Goal: Information Seeking & Learning: Check status

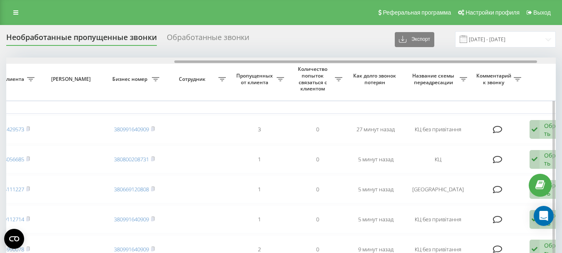
drag, startPoint x: 208, startPoint y: 61, endPoint x: 378, endPoint y: 60, distance: 170.6
click at [377, 59] on div at bounding box center [281, 60] width 550 height 6
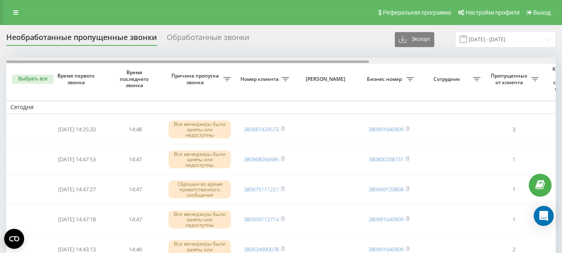
drag, startPoint x: 267, startPoint y: 62, endPoint x: 89, endPoint y: 43, distance: 178.6
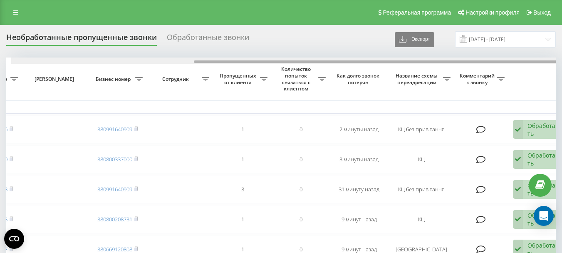
scroll to position [0, 282]
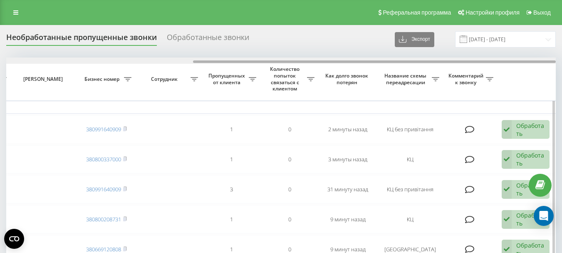
drag, startPoint x: 133, startPoint y: 61, endPoint x: 322, endPoint y: 71, distance: 188.7
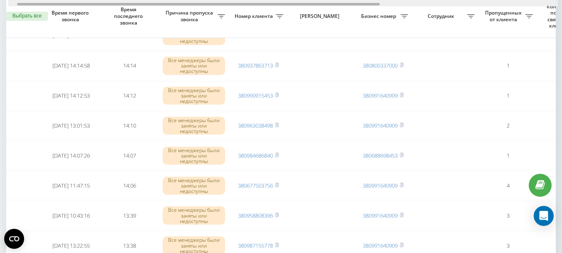
scroll to position [0, 0]
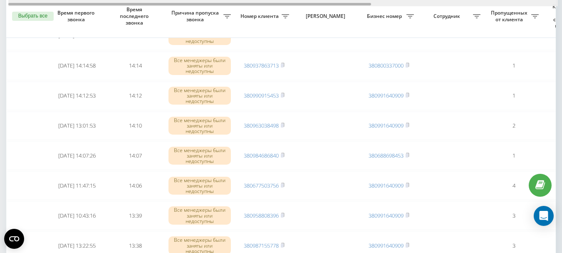
drag, startPoint x: 203, startPoint y: 5, endPoint x: 3, endPoint y: 6, distance: 200.5
click at [3, 6] on div "Необработанные пропущенные звонки Обработанные звонки Экспорт .csv .xlsx 22.08.…" at bounding box center [281, 176] width 562 height 968
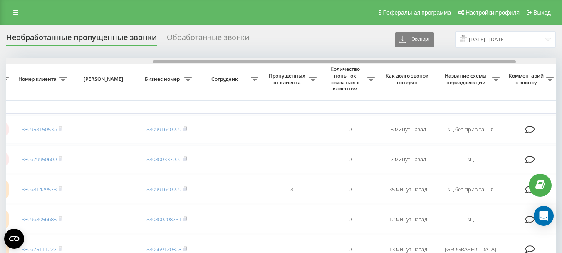
scroll to position [0, 273]
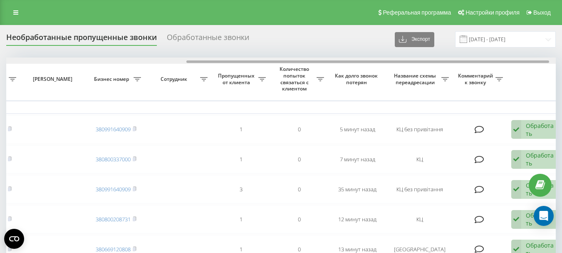
drag, startPoint x: 280, startPoint y: 62, endPoint x: 461, endPoint y: 57, distance: 180.6
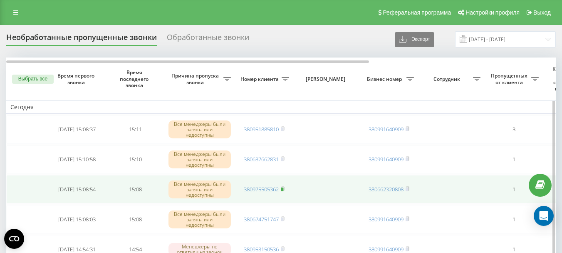
drag, startPoint x: 283, startPoint y: 189, endPoint x: 283, endPoint y: 180, distance: 8.7
click at [283, 188] on rect at bounding box center [282, 189] width 2 height 4
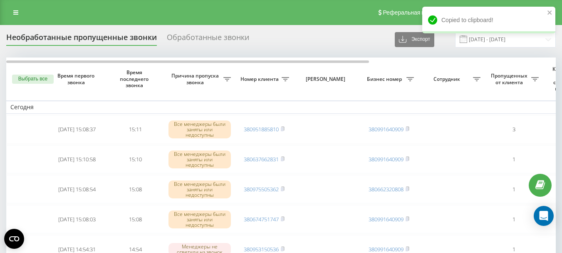
click at [549, 9] on div "Copied to clipboard!" at bounding box center [488, 20] width 133 height 27
drag, startPoint x: 550, startPoint y: 13, endPoint x: 523, endPoint y: 36, distance: 35.7
click at [550, 13] on icon "close" at bounding box center [549, 12] width 4 height 4
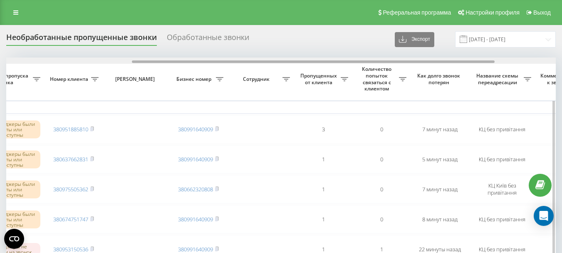
drag, startPoint x: 263, startPoint y: 61, endPoint x: 376, endPoint y: 90, distance: 116.4
click at [389, 58] on div at bounding box center [281, 60] width 550 height 6
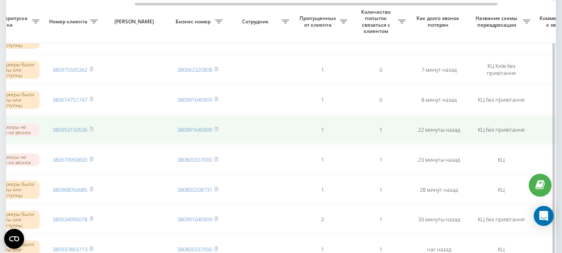
scroll to position [125, 0]
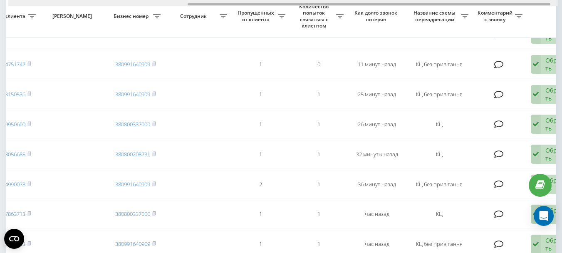
scroll to position [0, 272]
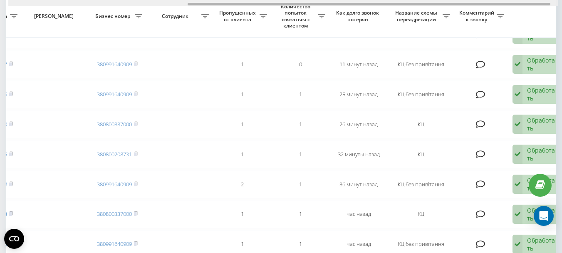
drag, startPoint x: 230, startPoint y: 4, endPoint x: 410, endPoint y: 0, distance: 179.8
click at [410, 0] on html "fillin.ua Проекты fillin.ua Дашборд Центр обращений Журнал звонков Журнал сообщ…" at bounding box center [281, 1] width 562 height 253
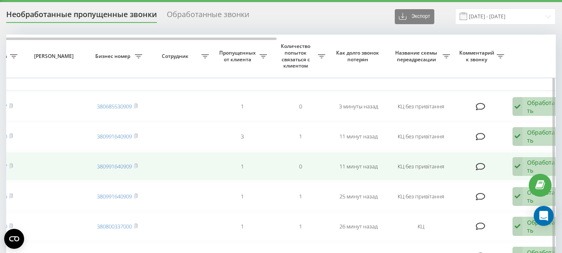
scroll to position [42, 0]
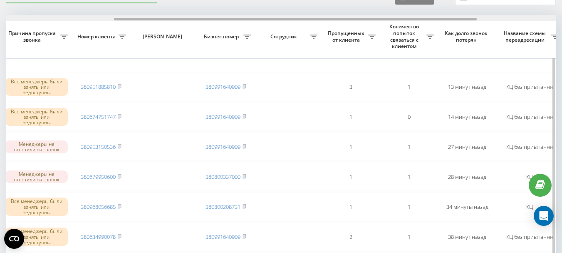
scroll to position [0, 167]
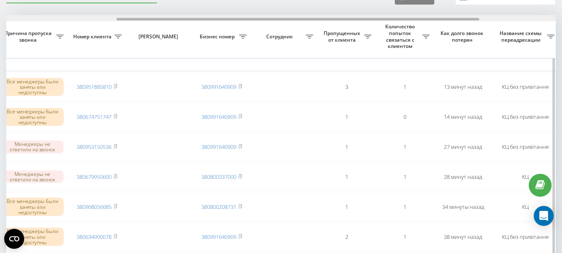
drag, startPoint x: 272, startPoint y: 19, endPoint x: 382, endPoint y: 19, distance: 110.7
click at [382, 19] on div at bounding box center [297, 19] width 363 height 2
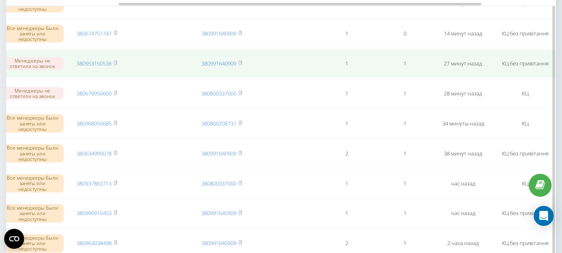
scroll to position [0, 0]
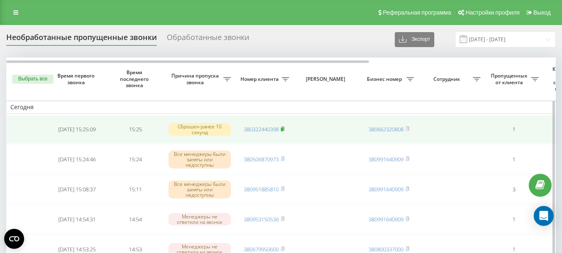
click at [283, 129] on rect at bounding box center [282, 129] width 2 height 4
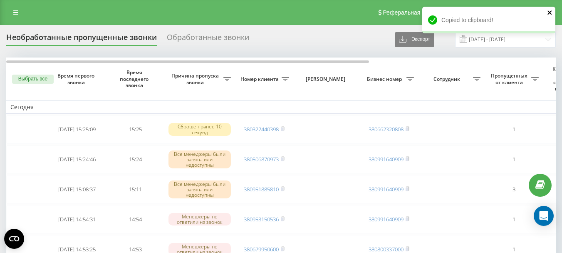
click at [549, 12] on icon "close" at bounding box center [549, 12] width 4 height 4
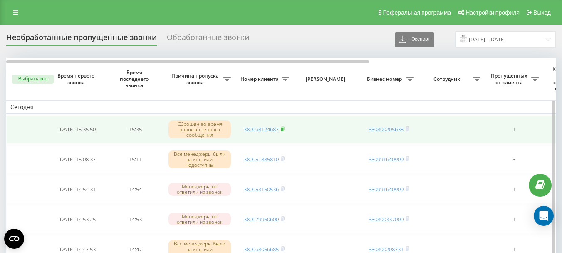
click at [283, 129] on rect at bounding box center [282, 129] width 2 height 4
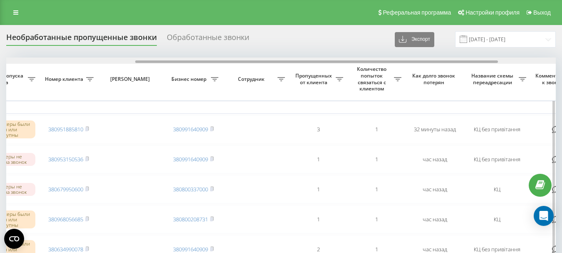
scroll to position [0, 196]
drag, startPoint x: 223, startPoint y: 62, endPoint x: 353, endPoint y: 60, distance: 129.8
click at [353, 60] on div at bounding box center [281, 60] width 550 height 6
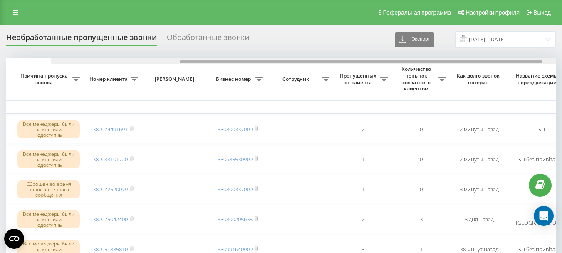
scroll to position [0, 199]
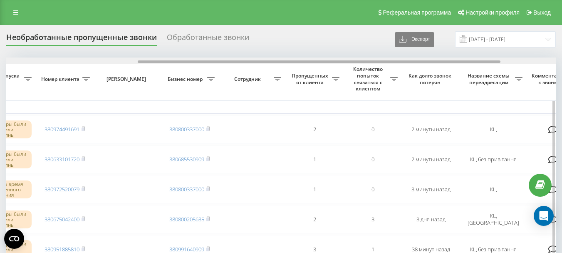
drag, startPoint x: 259, startPoint y: 61, endPoint x: 386, endPoint y: 60, distance: 126.9
click at [386, 60] on div at bounding box center [281, 60] width 550 height 6
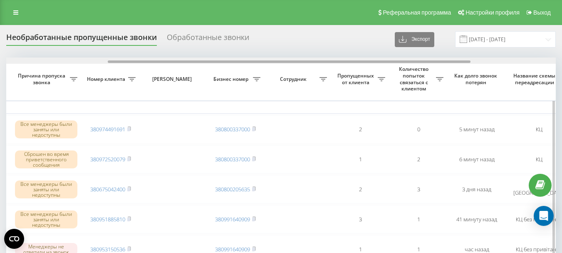
scroll to position [0, 155]
drag, startPoint x: 290, startPoint y: 61, endPoint x: 392, endPoint y: 66, distance: 102.4
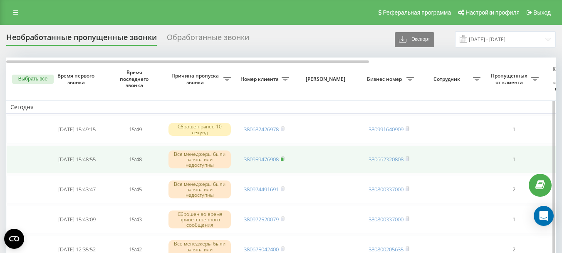
click at [282, 158] on rect at bounding box center [282, 159] width 2 height 4
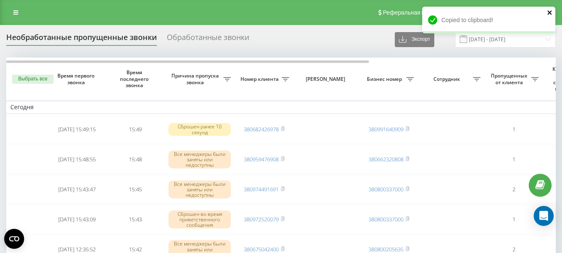
click at [548, 12] on icon "close" at bounding box center [549, 12] width 4 height 4
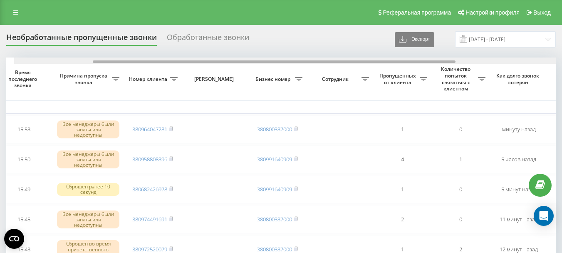
scroll to position [0, 119]
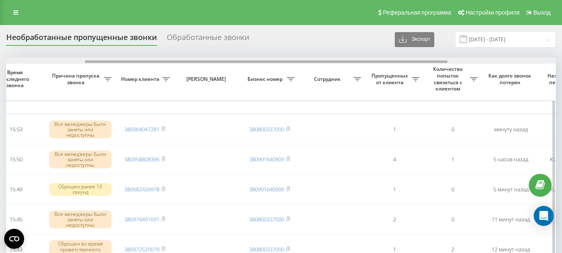
drag, startPoint x: 268, startPoint y: 62, endPoint x: 347, endPoint y: 65, distance: 79.1
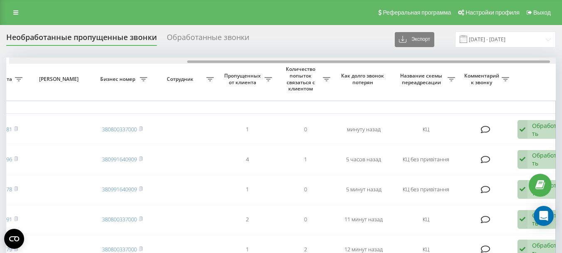
scroll to position [0, 270]
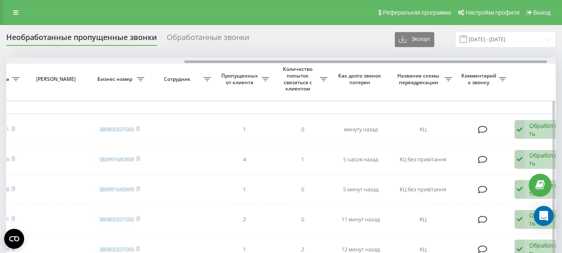
drag, startPoint x: 239, startPoint y: 62, endPoint x: 338, endPoint y: 60, distance: 99.4
click at [338, 60] on div at bounding box center [281, 60] width 550 height 6
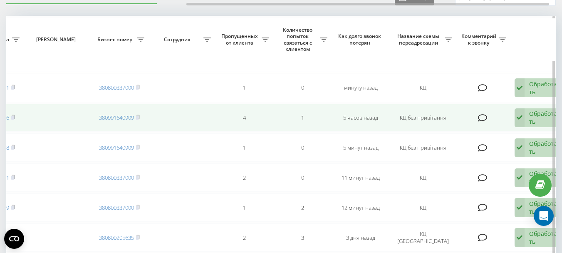
scroll to position [83, 0]
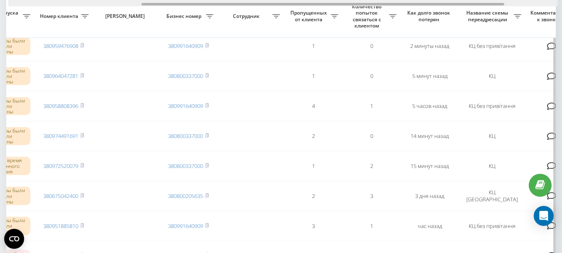
scroll to position [0, 204]
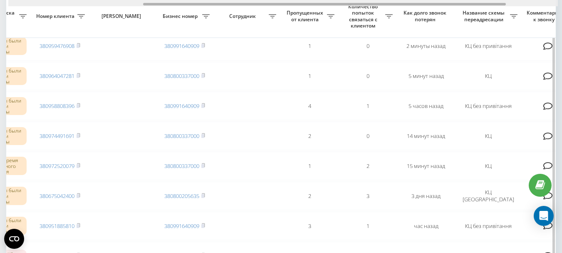
drag, startPoint x: 285, startPoint y: 3, endPoint x: 420, endPoint y: 11, distance: 135.4
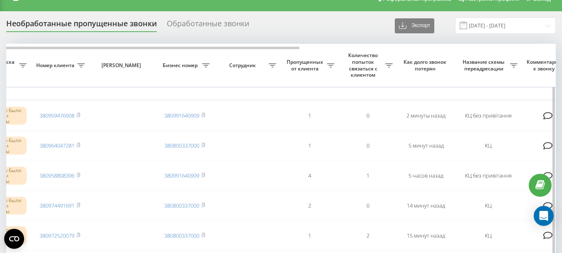
scroll to position [0, 0]
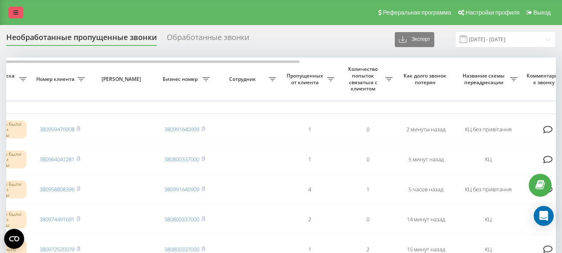
click at [14, 15] on icon at bounding box center [15, 13] width 5 height 6
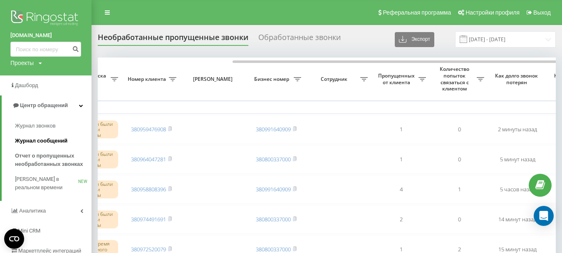
click at [37, 141] on span "Журнал сообщений" at bounding box center [41, 140] width 52 height 8
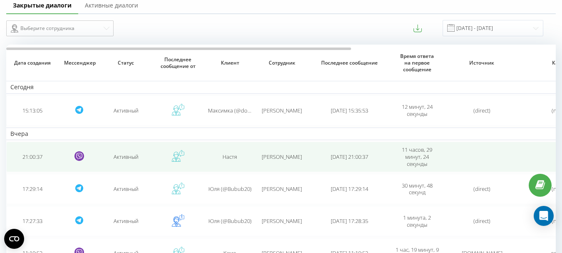
scroll to position [42, 0]
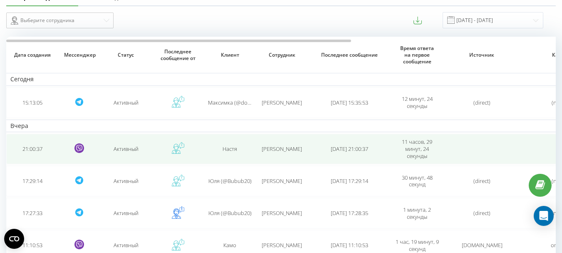
click at [348, 149] on span "[DATE] 21:00:37" at bounding box center [349, 148] width 37 height 7
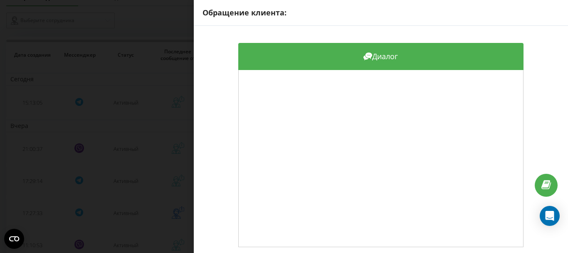
click at [142, 151] on div "Обращение клиента: Диалог" at bounding box center [284, 126] width 568 height 253
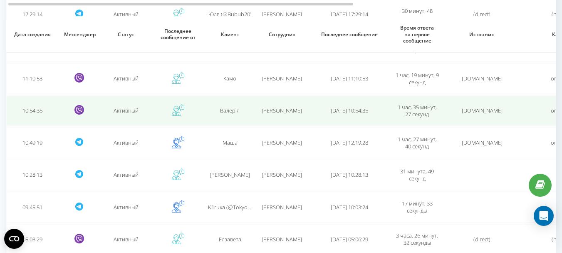
scroll to position [240, 0]
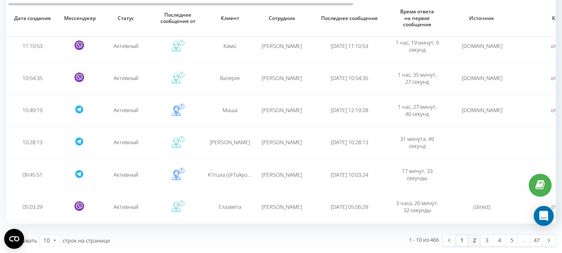
click at [475, 241] on link "2" at bounding box center [474, 240] width 12 height 12
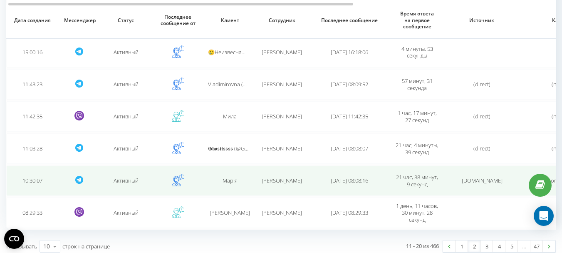
scroll to position [226, 0]
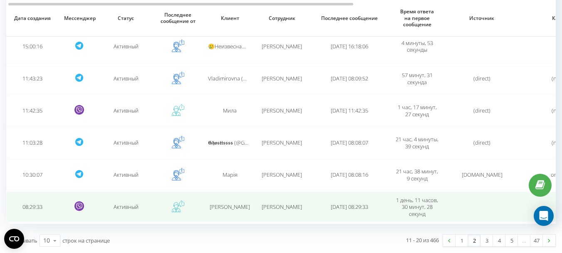
click at [365, 209] on span "[DATE] 08:29:33" at bounding box center [349, 206] width 37 height 7
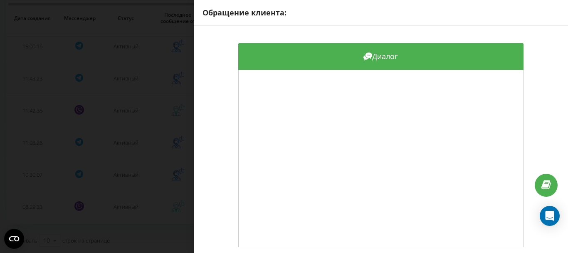
click at [141, 126] on div "Обращение клиента: Диалог" at bounding box center [284, 126] width 568 height 253
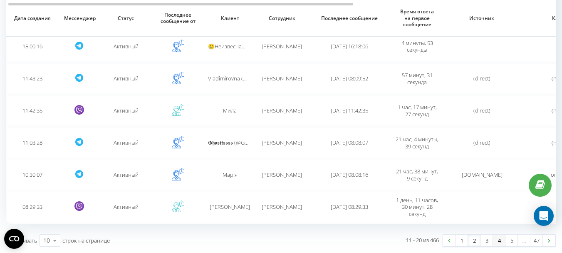
click at [498, 242] on link "4" at bounding box center [499, 240] width 12 height 12
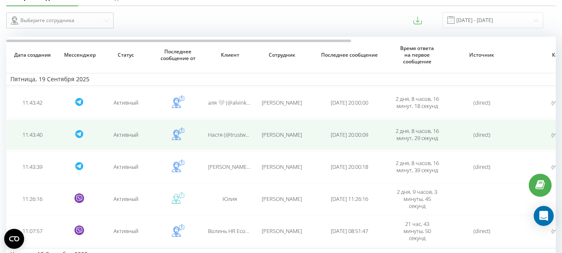
scroll to position [83, 0]
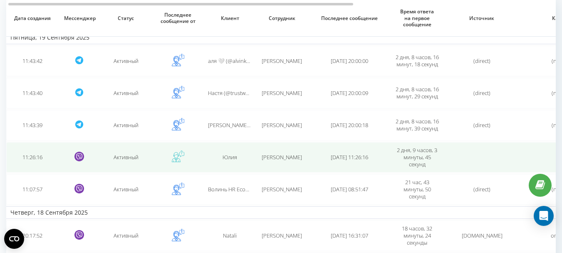
click at [340, 157] on span "[DATE] 11:26:16" at bounding box center [349, 156] width 37 height 7
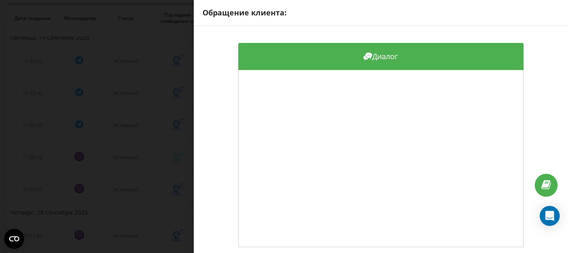
click at [138, 163] on div "Обращение клиента: Диалог" at bounding box center [284, 126] width 568 height 253
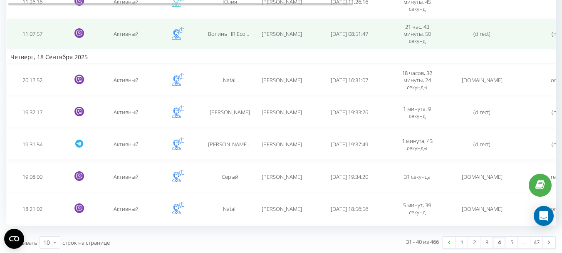
scroll to position [240, 0]
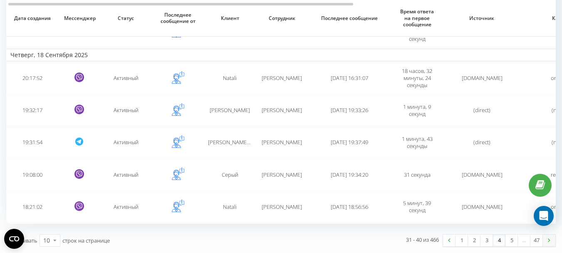
click at [550, 240] on img at bounding box center [549, 240] width 2 height 4
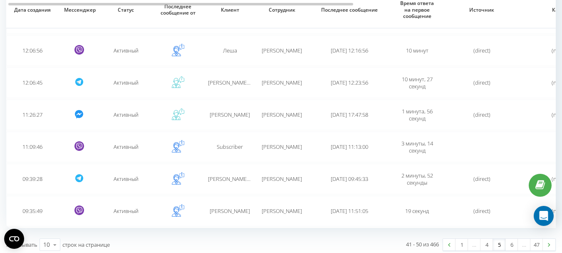
scroll to position [226, 0]
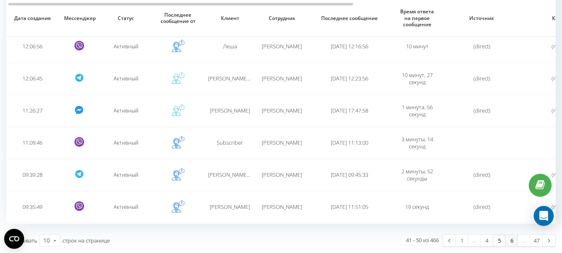
click at [509, 240] on link "6" at bounding box center [511, 240] width 12 height 12
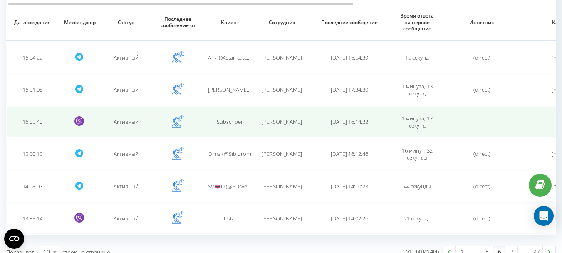
scroll to position [240, 0]
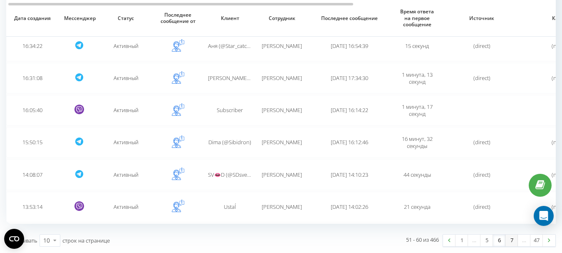
click at [512, 240] on link "7" at bounding box center [511, 240] width 12 height 12
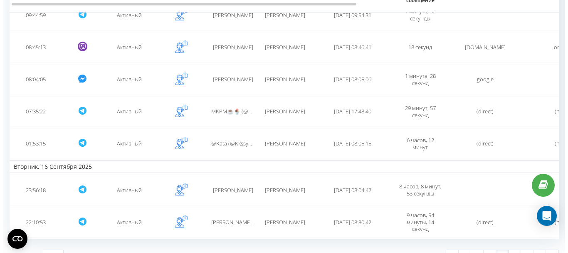
scroll to position [240, 0]
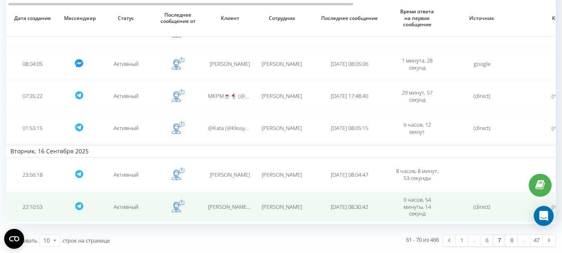
click at [359, 204] on span "2025-09-17 08:30:42" at bounding box center [349, 206] width 37 height 7
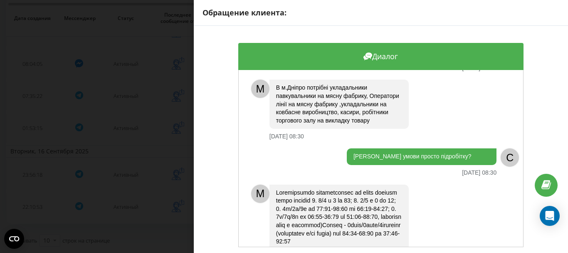
scroll to position [73, 0]
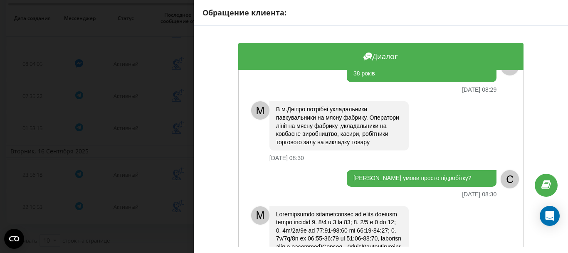
click at [222, 237] on div "Диалог M Добрий день! Для підбору вакансії, будь ласка, уточніть, ваше ім'я, ск…" at bounding box center [381, 145] width 374 height 238
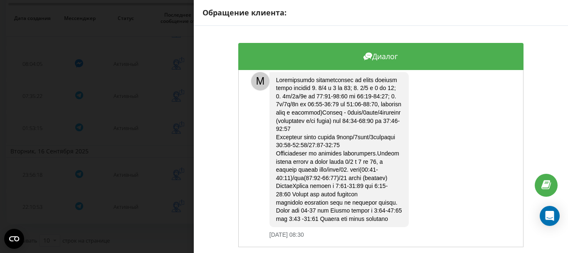
scroll to position [240, 0]
click at [139, 178] on div "Обращение клиента: Диалог M Добрий день! Для підбору вакансії, будь ласка, уточ…" at bounding box center [284, 126] width 568 height 253
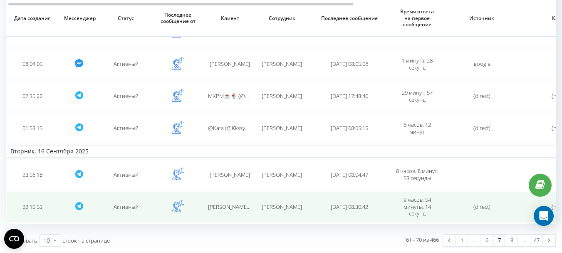
click at [265, 205] on span "Ушенко Андрій" at bounding box center [282, 206] width 40 height 7
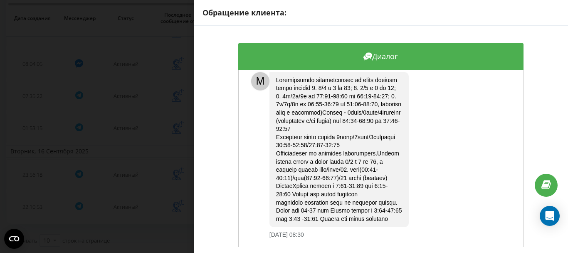
click at [110, 209] on div "Обращение клиента: Диалог M Добрий день! Для підбору вакансії, будь ласка, уточ…" at bounding box center [284, 126] width 568 height 253
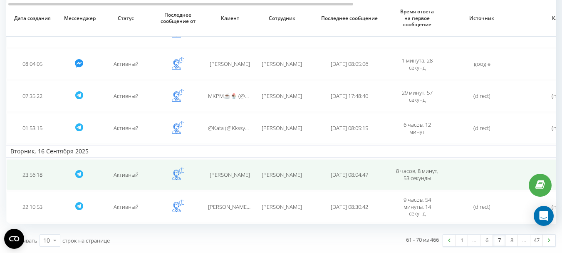
click at [274, 173] on span "[PERSON_NAME] [PERSON_NAME]" at bounding box center [282, 174] width 40 height 7
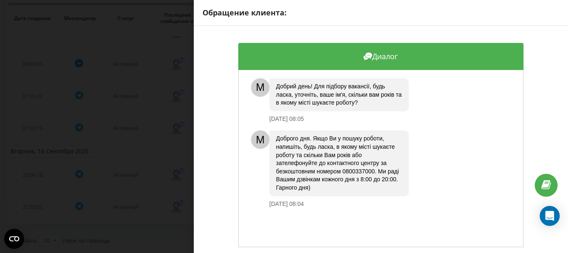
click at [173, 211] on div "Обращение клиента: Диалог M Добрий день! Для підбору вакансії, будь ласка, уточ…" at bounding box center [284, 126] width 568 height 253
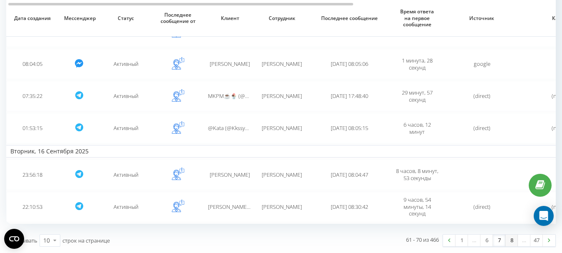
click at [511, 242] on link "8" at bounding box center [511, 240] width 12 height 12
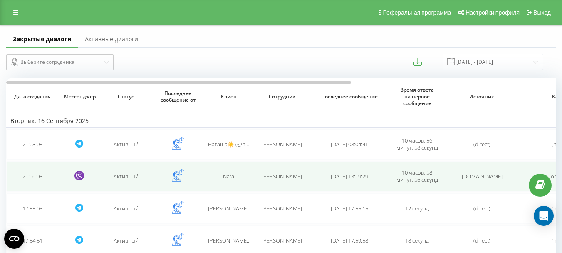
click at [294, 176] on span "[PERSON_NAME] [PERSON_NAME]" at bounding box center [282, 175] width 40 height 7
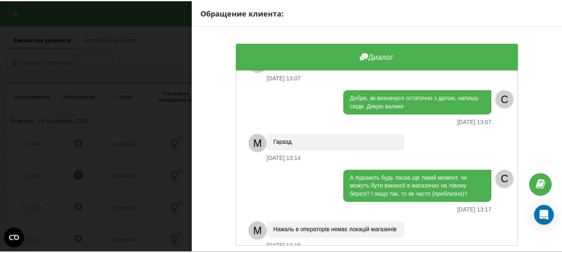
scroll to position [1123, 0]
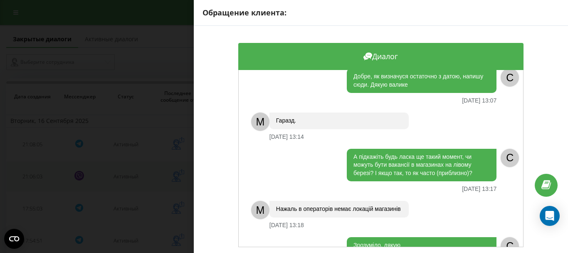
click at [169, 177] on div "Обращение клиента: Диалог Доброго вечора [DATE] 21:06 C M [PERSON_NAME] день! Д…" at bounding box center [284, 126] width 568 height 253
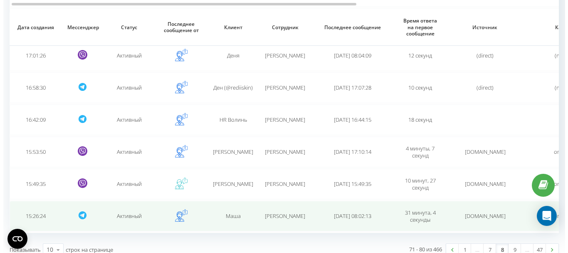
scroll to position [226, 0]
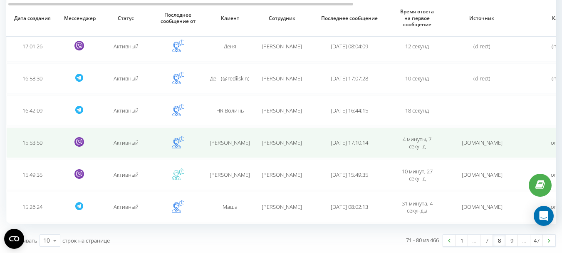
click at [288, 142] on span "[PERSON_NAME] [PERSON_NAME]" at bounding box center [282, 142] width 40 height 7
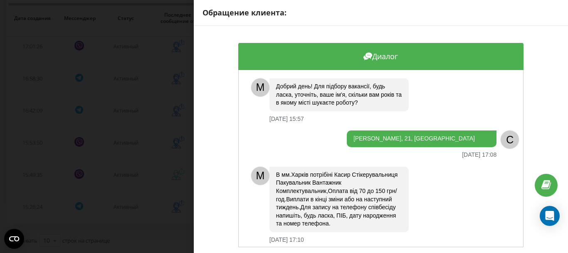
scroll to position [5, 0]
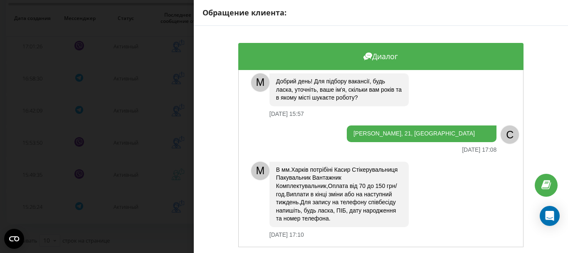
click at [163, 174] on div "Обращение клиента: Диалог M Добрий день! Для підбору вакансії, будь ласка, уточ…" at bounding box center [284, 126] width 568 height 253
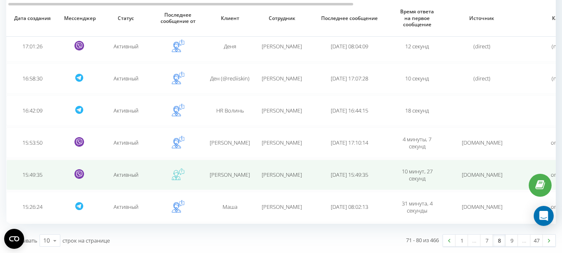
click at [271, 174] on span "[PERSON_NAME] [PERSON_NAME]" at bounding box center [282, 174] width 40 height 7
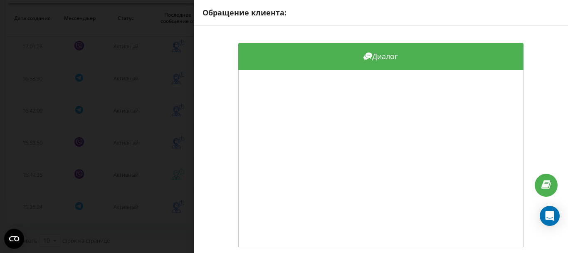
click at [151, 168] on div "Обращение клиента: Диалог" at bounding box center [284, 126] width 568 height 253
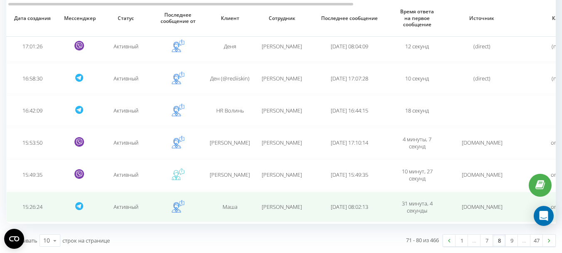
click at [282, 205] on span "[PERSON_NAME] [PERSON_NAME]" at bounding box center [282, 206] width 40 height 7
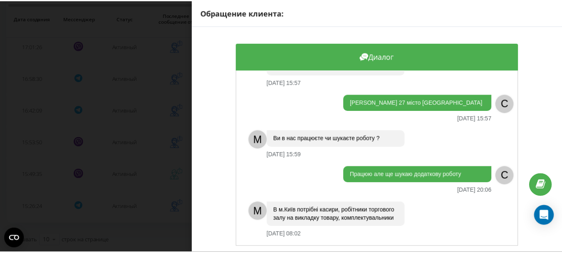
scroll to position [80, 0]
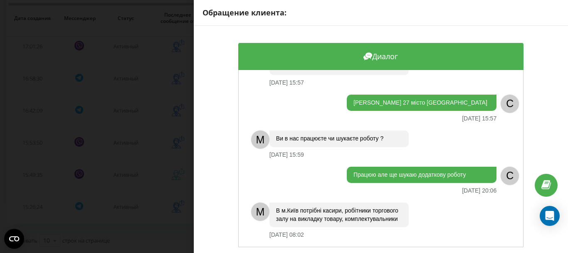
click at [138, 130] on div "Обращение клиента: Диалог Хочу дізнатися вільні місця на роботу до магазину 16.…" at bounding box center [284, 126] width 568 height 253
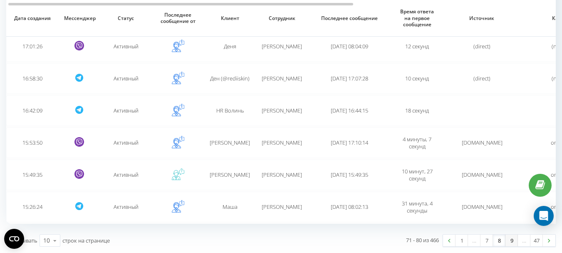
click at [512, 241] on link "9" at bounding box center [511, 240] width 12 height 12
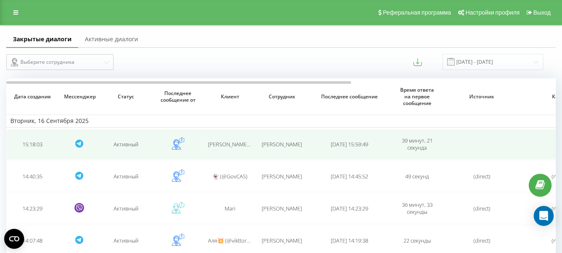
click at [292, 144] on span "[PERSON_NAME] [PERSON_NAME]" at bounding box center [282, 143] width 40 height 7
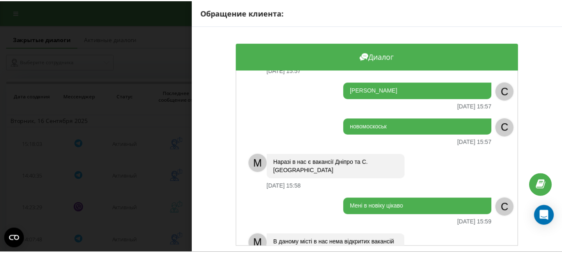
scroll to position [116, 0]
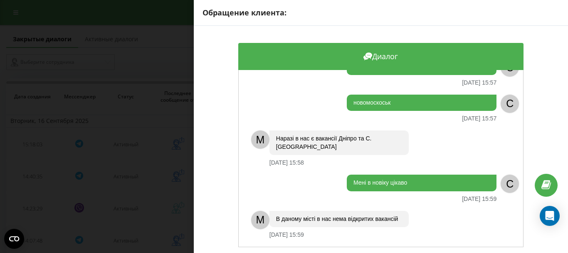
click at [136, 189] on div "Обращение клиента: Диалог Вітаю. Підкажіть по роботі в [GEOGRAPHIC_DATA] , що т…" at bounding box center [284, 126] width 568 height 253
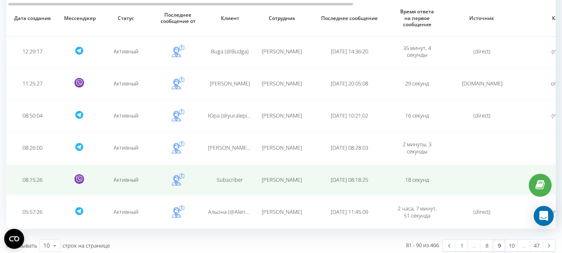
scroll to position [226, 0]
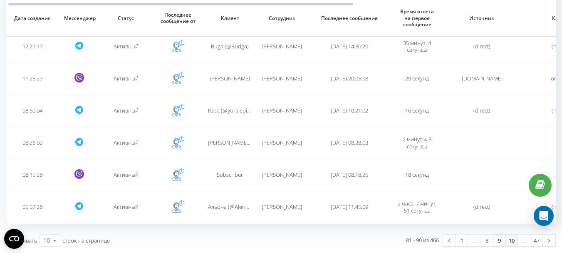
click at [510, 241] on link "10" at bounding box center [511, 240] width 12 height 12
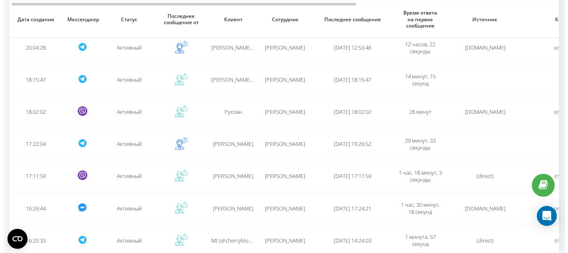
scroll to position [208, 0]
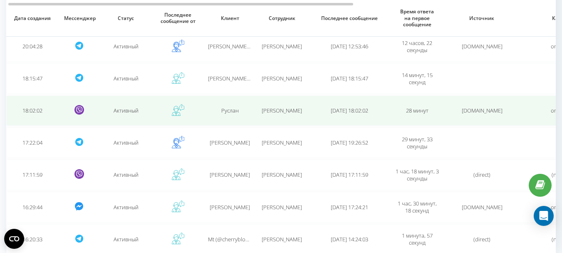
click at [357, 109] on span "[DATE] 18:02:02" at bounding box center [349, 109] width 37 height 7
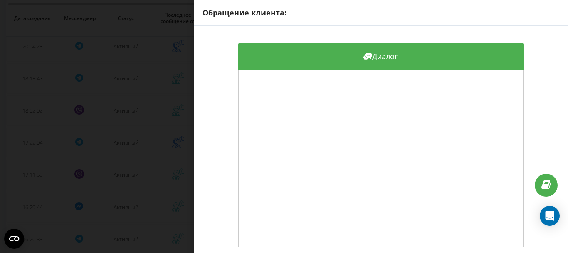
click at [135, 142] on div "Обращение клиента: Диалог" at bounding box center [284, 126] width 568 height 253
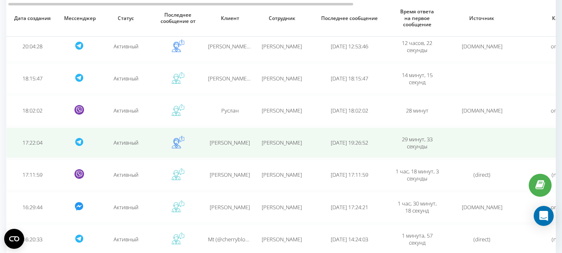
click at [285, 144] on span "[PERSON_NAME] Олена" at bounding box center [282, 142] width 40 height 7
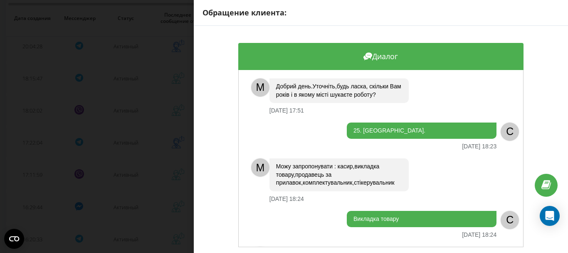
click at [450, 171] on div "Можу запропонувати : касир,викладка товару,продавець за прилавок,комплектувальн…" at bounding box center [386, 180] width 232 height 44
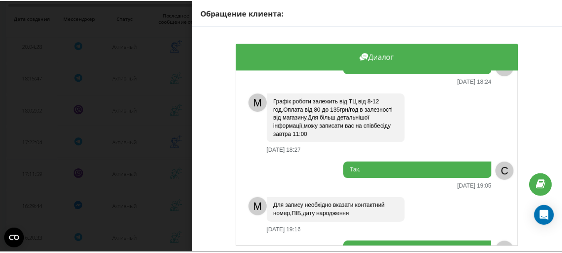
scroll to position [153, 0]
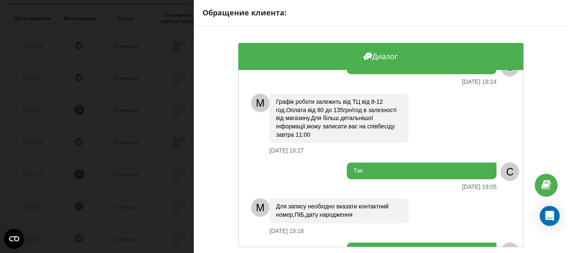
click at [220, 53] on div "Диалог M Добрий день.Уточніть,будь ласка, скільки Вам років і в якому місті шук…" at bounding box center [381, 145] width 374 height 238
click at [182, 112] on div "Обращение клиента: Диалог M Добрий день.Уточніть,будь ласка, скільки Вам років …" at bounding box center [284, 126] width 568 height 253
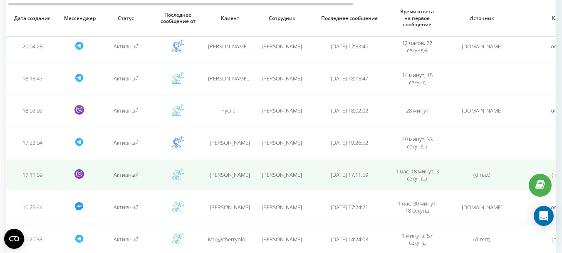
click at [286, 177] on span "[PERSON_NAME] Олена" at bounding box center [282, 174] width 40 height 7
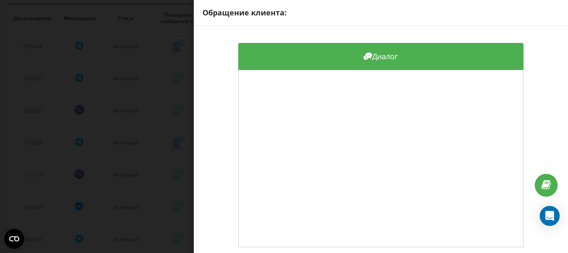
click at [137, 177] on div "Обращение клиента: Диалог" at bounding box center [284, 126] width 568 height 253
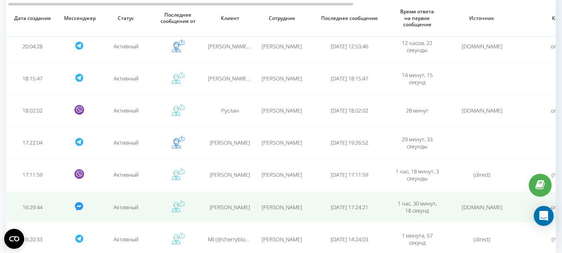
click at [276, 209] on span "[PERSON_NAME] Олена" at bounding box center [282, 206] width 40 height 7
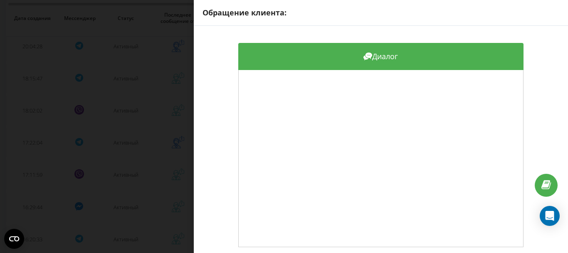
click at [126, 178] on div "Обращение клиента: Диалог" at bounding box center [284, 126] width 568 height 253
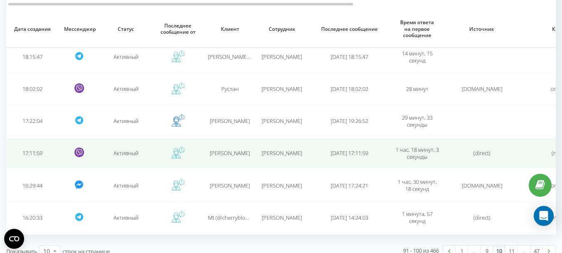
scroll to position [240, 0]
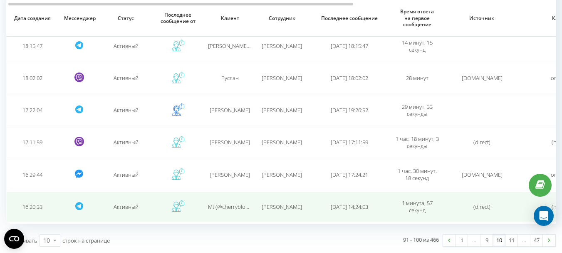
click at [283, 206] on span "[PERSON_NAME] Олена" at bounding box center [282, 206] width 40 height 7
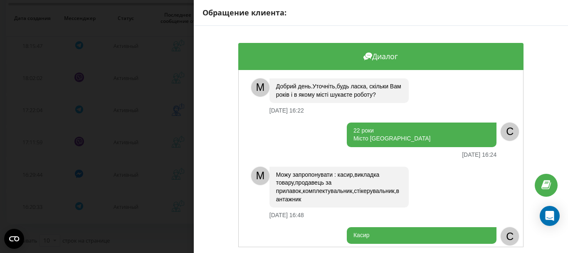
click at [151, 184] on div "Обращение клиента: Диалог M Добрий день.Уточніть,будь ласка, скільки Вам років …" at bounding box center [284, 126] width 568 height 253
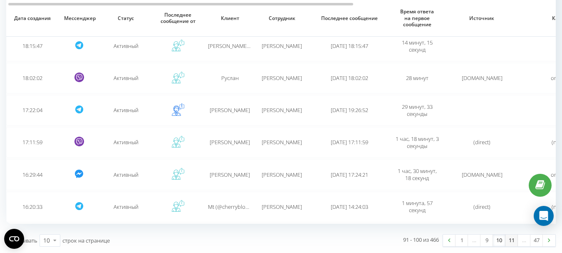
click at [511, 240] on link "11" at bounding box center [511, 240] width 12 height 12
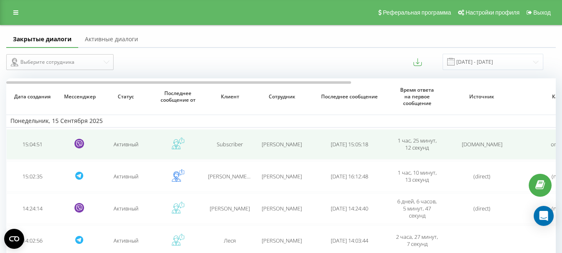
click at [297, 144] on span "[PERSON_NAME] Олена" at bounding box center [282, 143] width 40 height 7
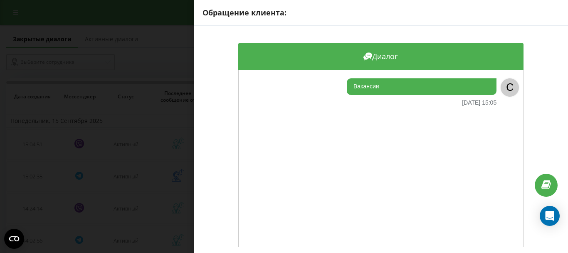
click at [166, 162] on div "Обращение клиента: Диалог Вакансии 15.09.2025 15:05 C" at bounding box center [284, 126] width 568 height 253
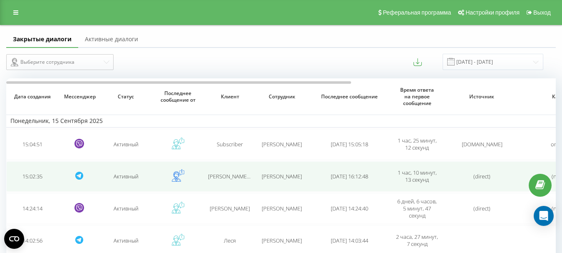
click at [289, 176] on span "[PERSON_NAME] Олена" at bounding box center [282, 175] width 40 height 7
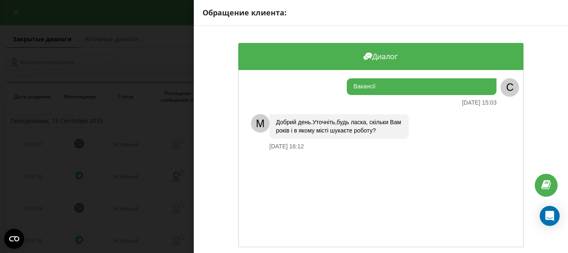
click at [155, 173] on div "Обращение клиента: Диалог Вакансії 15.09.2025 15:03 C M Добрий день.Уточніть,бу…" at bounding box center [284, 126] width 568 height 253
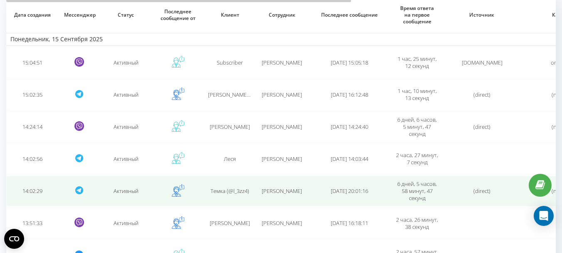
scroll to position [83, 0]
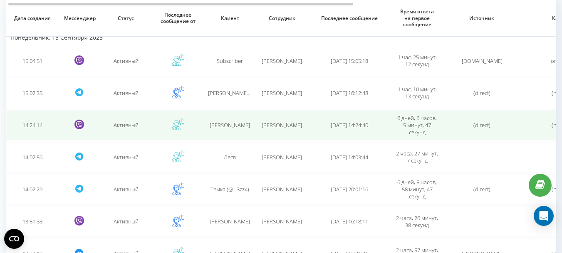
click at [276, 126] on span "[PERSON_NAME] Олена" at bounding box center [282, 124] width 40 height 7
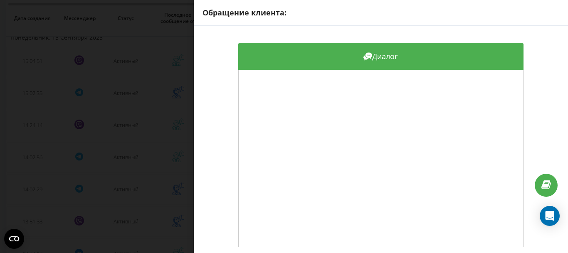
click at [151, 124] on div "Обращение клиента: Диалог" at bounding box center [284, 126] width 568 height 253
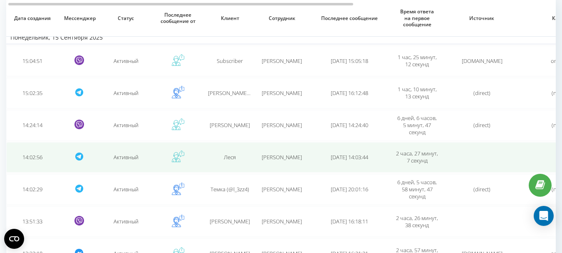
click at [272, 158] on span "[PERSON_NAME] Олена" at bounding box center [282, 156] width 40 height 7
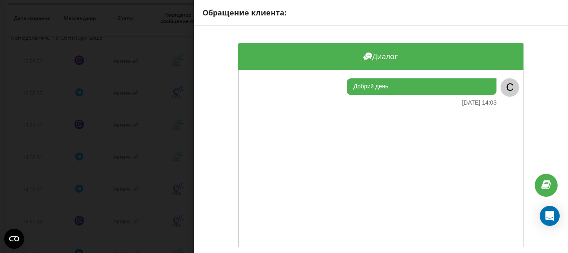
click at [165, 163] on div "Обращение клиента: Диалог Добрий день 15.09.2025 14:03 C" at bounding box center [284, 126] width 568 height 253
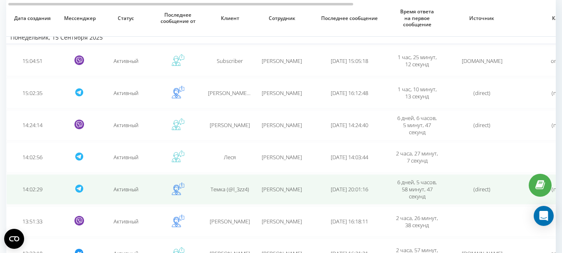
click at [291, 189] on span "[PERSON_NAME] Олена" at bounding box center [282, 188] width 40 height 7
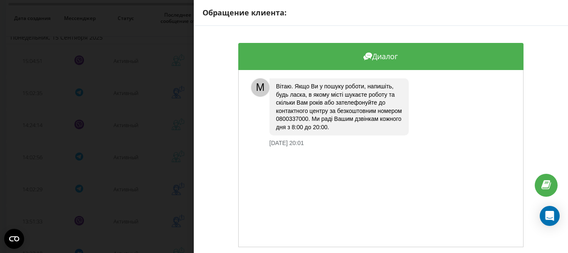
click at [169, 181] on div "Обращение клиента: Диалог M Вітаю. Якщо Ви у пошуку роботи, напишіть, будь ласк…" at bounding box center [284, 126] width 568 height 253
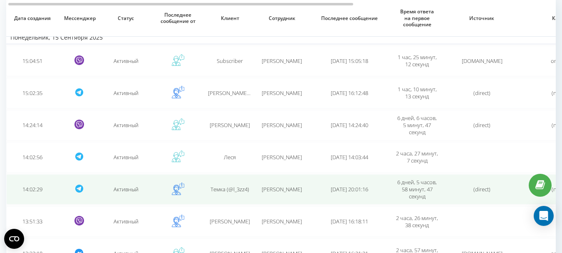
click at [276, 188] on span "[PERSON_NAME] Олена" at bounding box center [282, 188] width 40 height 7
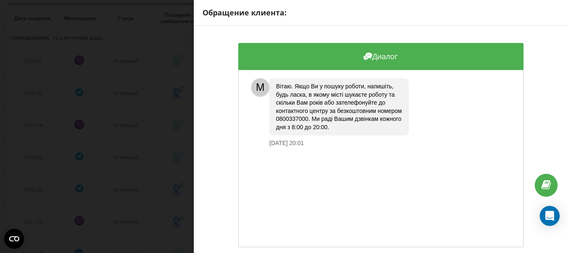
click at [168, 176] on div "Обращение клиента: Диалог M Вітаю. Якщо Ви у пошуку роботи, напишіть, будь ласк…" at bounding box center [284, 126] width 568 height 253
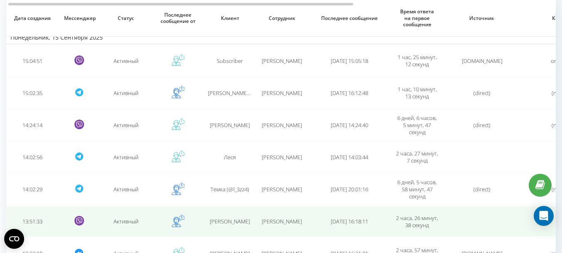
click at [274, 223] on span "[PERSON_NAME] Олена" at bounding box center [282, 220] width 40 height 7
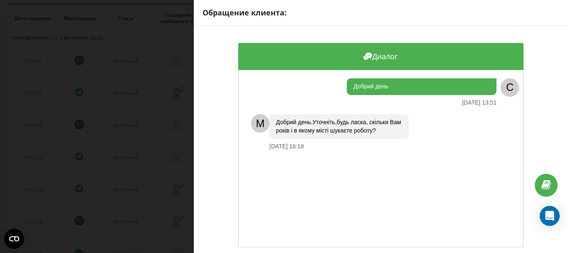
click at [145, 213] on div "Обращение клиента: Диалог Добрий день 15.09.2025 13:51 C M Добрий день.Уточніть…" at bounding box center [284, 126] width 568 height 253
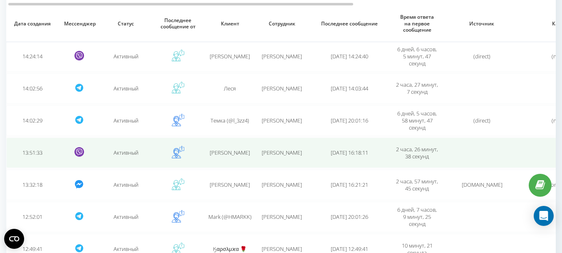
scroll to position [166, 0]
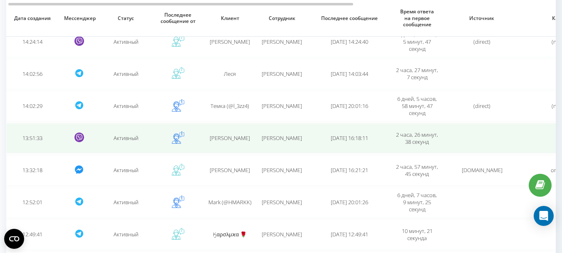
click at [331, 137] on span "[DATE] 16:18:11" at bounding box center [349, 137] width 37 height 7
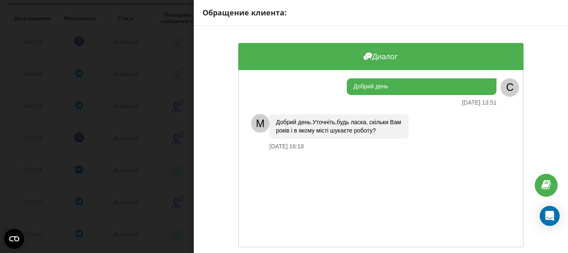
click at [160, 168] on div "Обращение клиента: Диалог Добрий день 15.09.2025 13:51 C M Добрий день.Уточніть…" at bounding box center [284, 126] width 568 height 253
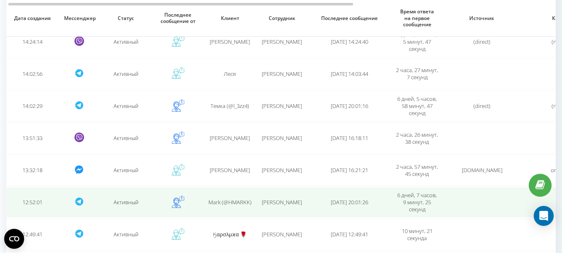
click at [284, 203] on span "[PERSON_NAME] Олена" at bounding box center [282, 201] width 40 height 7
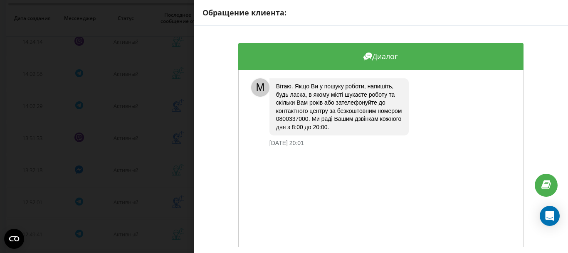
click at [153, 199] on div "Обращение клиента: Диалог M Вітаю. Якщо Ви у пошуку роботи, напишіть, будь ласк…" at bounding box center [284, 126] width 568 height 253
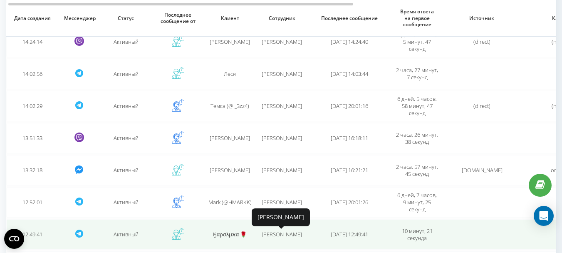
click at [275, 233] on span "[PERSON_NAME] Олена" at bounding box center [282, 233] width 40 height 7
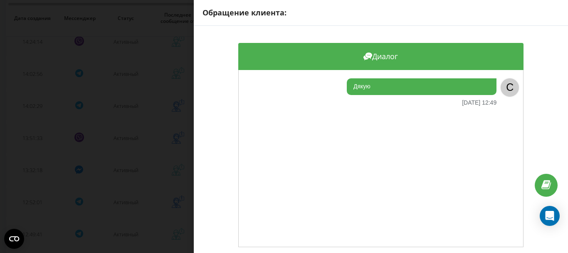
click at [175, 207] on div "Обращение клиента: Диалог Дякую 15.09.2025 12:49 C" at bounding box center [284, 126] width 568 height 253
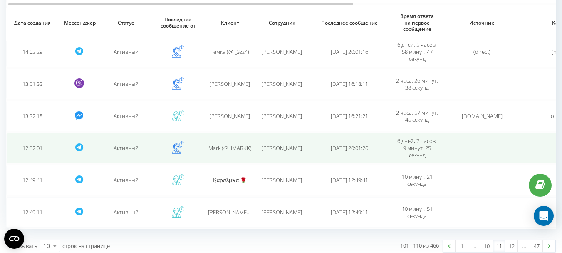
scroll to position [226, 0]
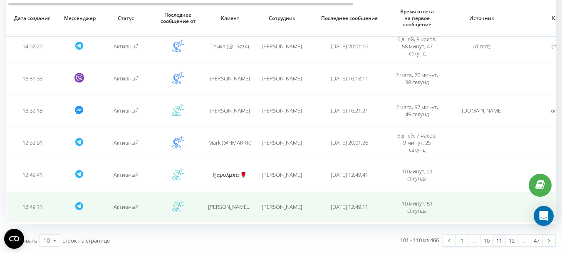
click at [277, 204] on span "[PERSON_NAME] Олена" at bounding box center [282, 206] width 40 height 7
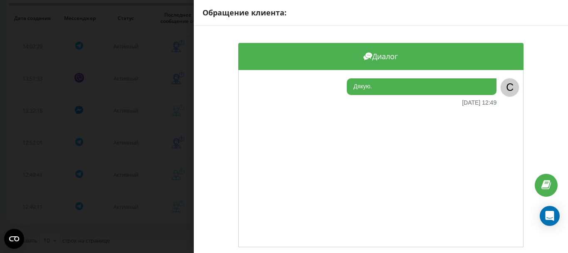
click at [160, 175] on div "Обращение клиента: Диалог Дякую. 15.09.2025 12:49 C" at bounding box center [284, 126] width 568 height 253
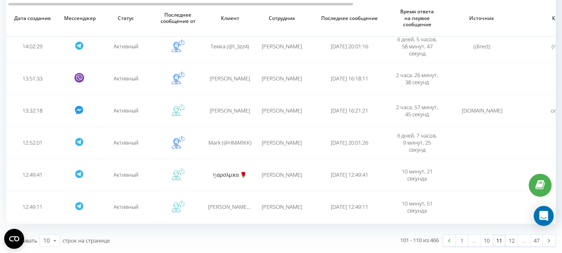
click at [511, 241] on link "12" at bounding box center [511, 240] width 12 height 12
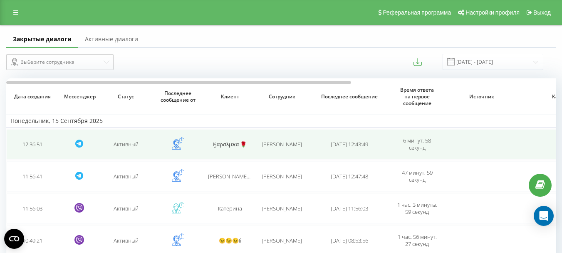
click at [295, 142] on span "Резніченко Олена" at bounding box center [282, 143] width 40 height 7
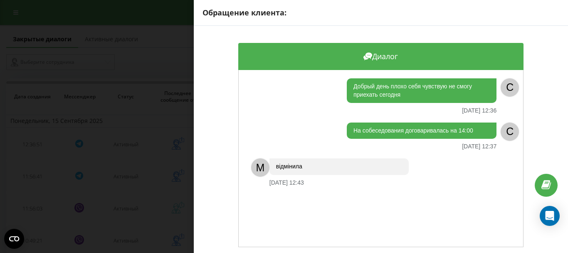
click at [151, 172] on div "Обращение клиента: Диалог Добрый день плохо себя чувствую не смогу приехать сег…" at bounding box center [284, 126] width 568 height 253
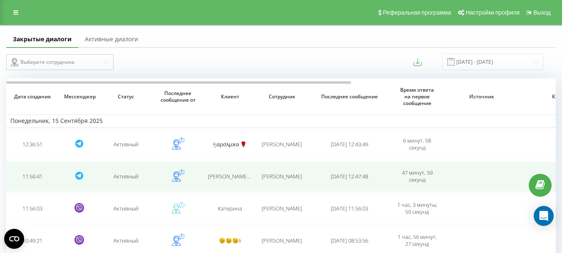
click at [274, 173] on span "Резніченко Олена" at bounding box center [282, 175] width 40 height 7
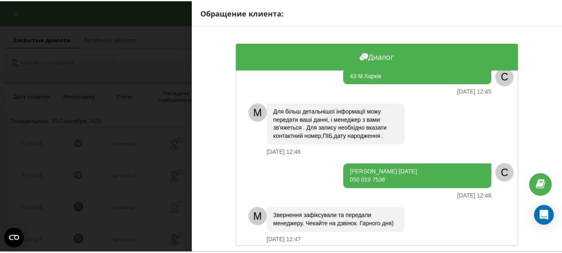
scroll to position [69, 0]
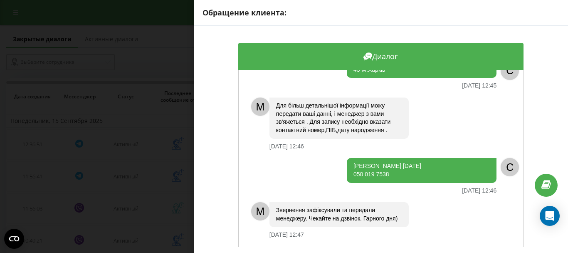
click at [163, 211] on div "Обращение клиента: Диалог M Добрий день.Уточніть,будь ласка, скільки Вам років …" at bounding box center [284, 126] width 568 height 253
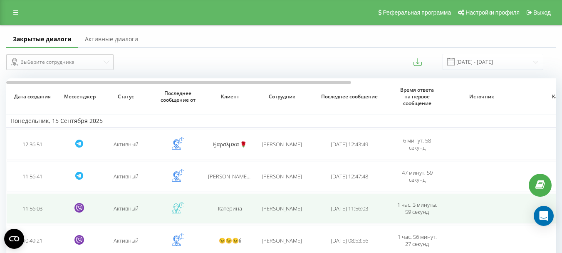
click at [280, 208] on span "Резніченко Олена" at bounding box center [282, 207] width 40 height 7
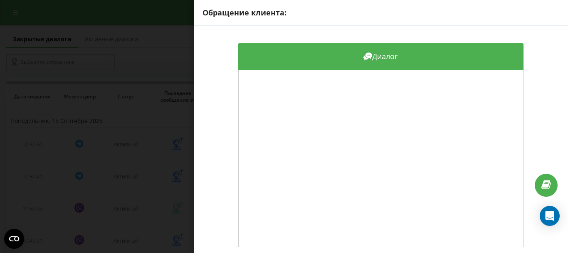
click at [141, 189] on div "Обращение клиента: Диалог" at bounding box center [284, 126] width 568 height 253
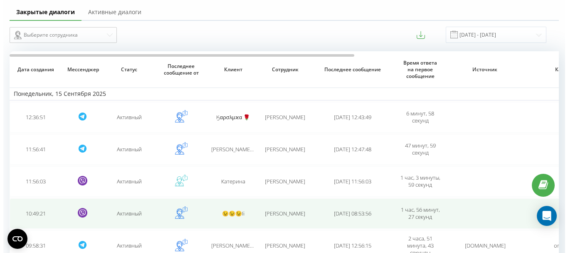
scroll to position [42, 0]
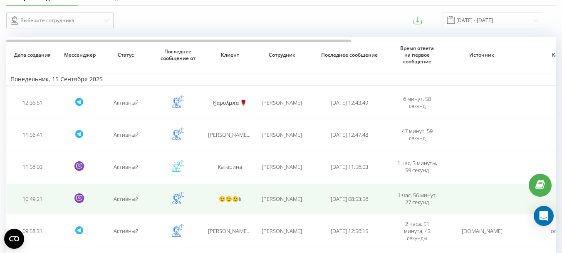
click at [281, 199] on span "Резніченко Олена" at bounding box center [282, 198] width 40 height 7
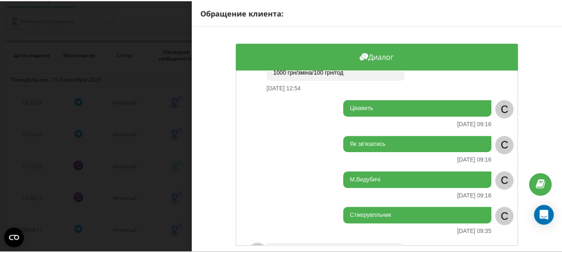
scroll to position [477, 0]
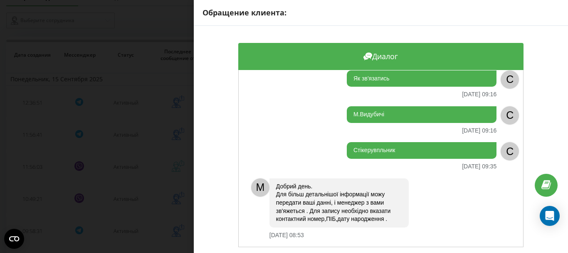
click at [161, 198] on div "Обращение клиента: Диалог М.Київ 15.09.2025 10:49 C M Добрий день.Уточніть,будь…" at bounding box center [284, 126] width 568 height 253
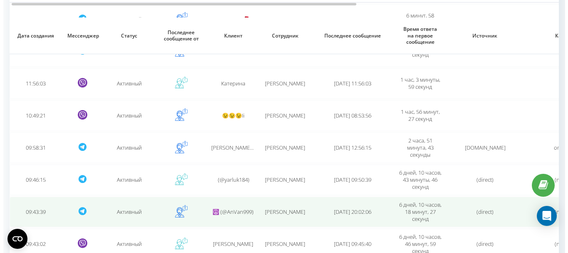
scroll to position [208, 0]
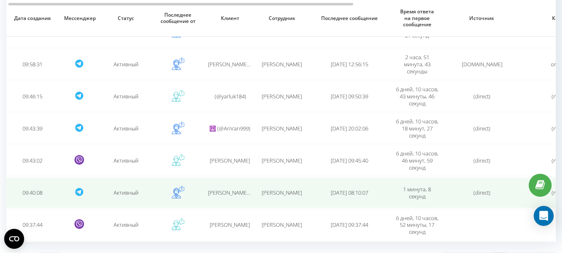
click at [280, 192] on span "Резніченко Олена" at bounding box center [282, 191] width 40 height 7
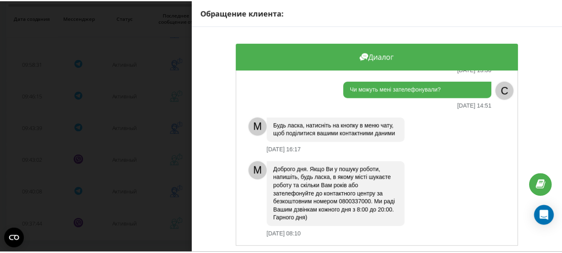
scroll to position [198, 0]
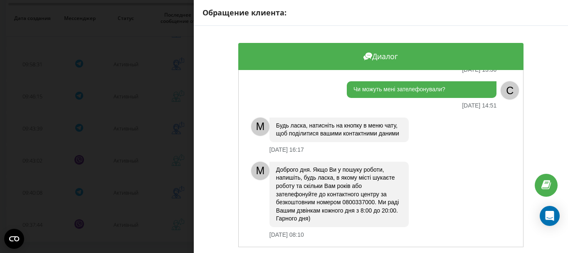
click at [135, 170] on div "Обращение клиента: Диалог M Добрий день.Уточніть,будь ласка, скільки Вам років …" at bounding box center [284, 126] width 568 height 253
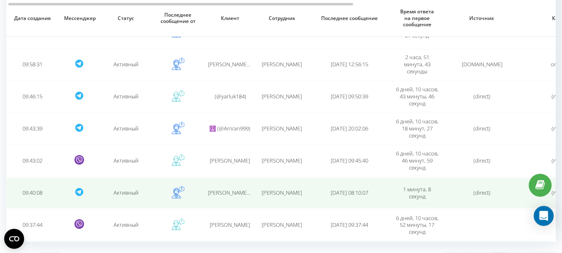
click at [275, 194] on span "Резніченко Олена" at bounding box center [282, 191] width 40 height 7
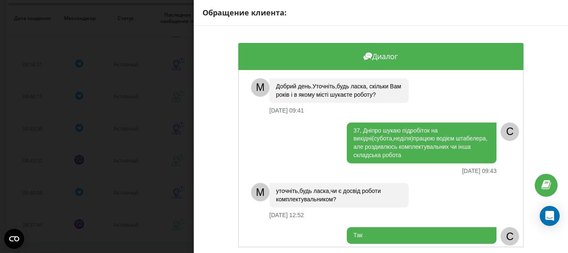
click at [142, 185] on div "Обращение клиента: Диалог M Добрий день.Уточніть,будь ласка, скільки Вам років …" at bounding box center [284, 126] width 568 height 253
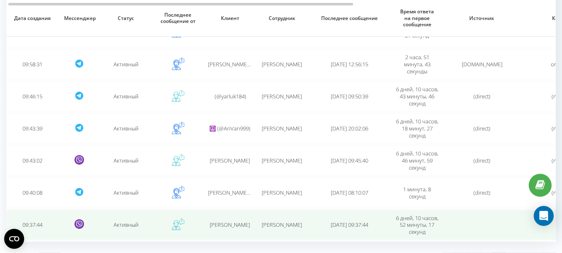
click at [283, 223] on span "Резніченко Олена" at bounding box center [282, 223] width 40 height 7
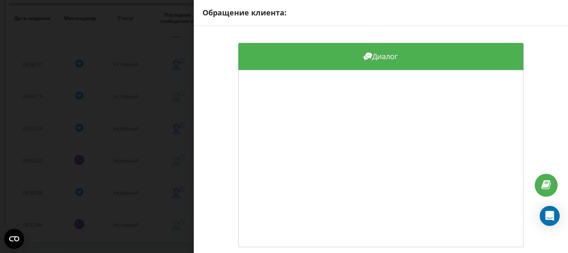
click at [96, 180] on div "Обращение клиента: Диалог" at bounding box center [284, 126] width 568 height 253
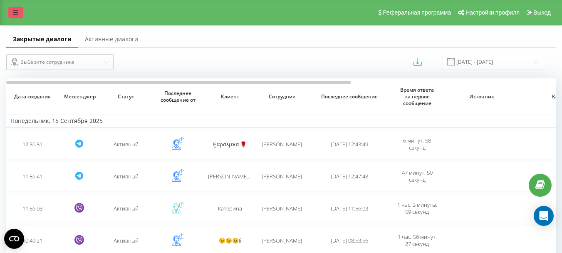
click at [17, 10] on icon at bounding box center [15, 13] width 5 height 6
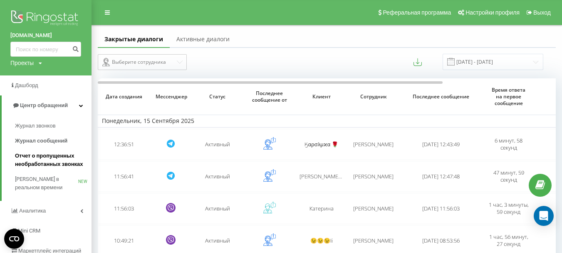
click at [41, 157] on span "Отчет о пропущенных необработанных звонках" at bounding box center [51, 159] width 72 height 17
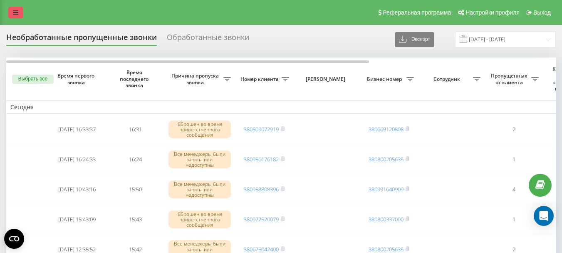
click at [15, 11] on icon at bounding box center [15, 13] width 5 height 6
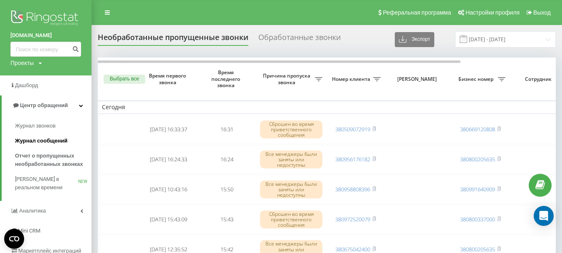
click at [40, 141] on span "Журнал сообщений" at bounding box center [41, 140] width 52 height 8
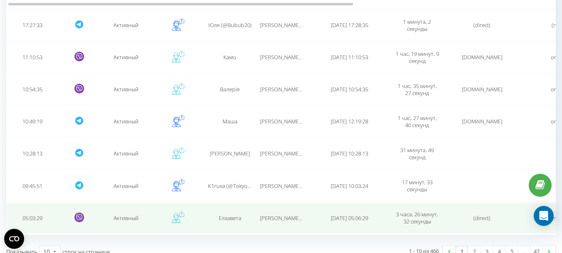
scroll to position [240, 0]
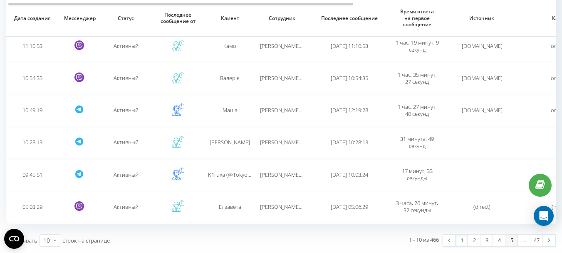
click at [511, 241] on link "5" at bounding box center [511, 240] width 12 height 12
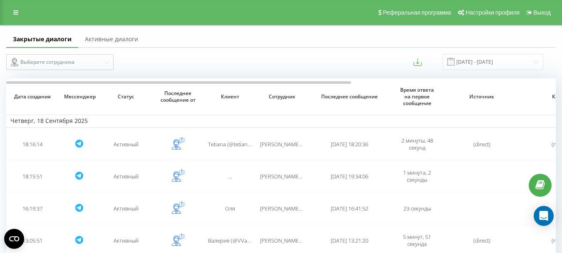
scroll to position [226, 0]
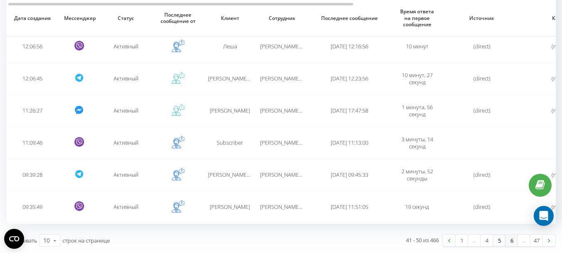
click at [511, 240] on link "6" at bounding box center [511, 240] width 12 height 12
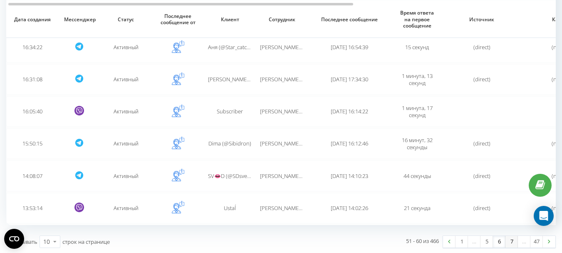
scroll to position [240, 0]
click at [510, 238] on link "7" at bounding box center [511, 240] width 12 height 12
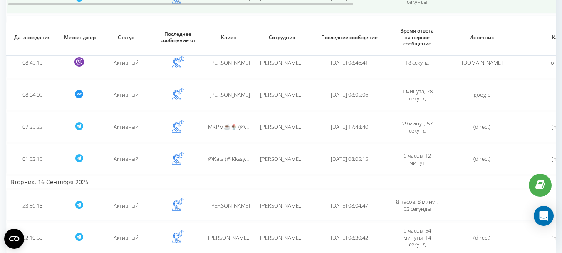
scroll to position [240, 0]
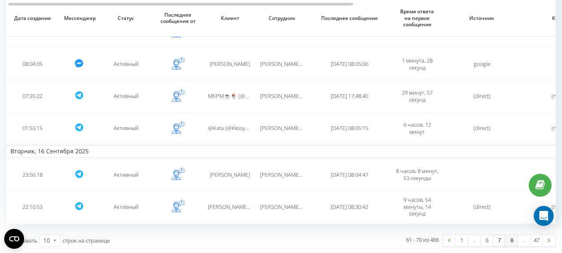
click at [511, 240] on link "8" at bounding box center [511, 240] width 12 height 12
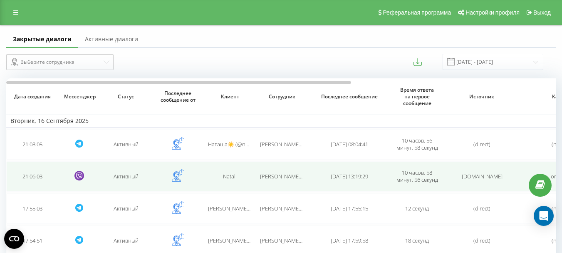
click at [291, 177] on span "[PERSON_NAME] [PERSON_NAME]" at bounding box center [301, 175] width 82 height 7
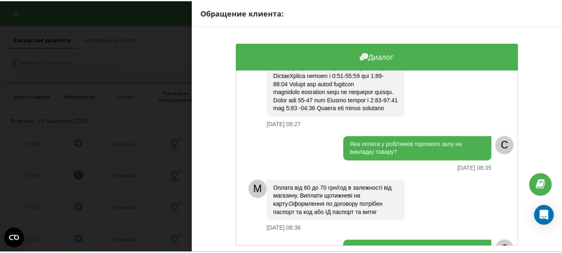
scroll to position [541, 0]
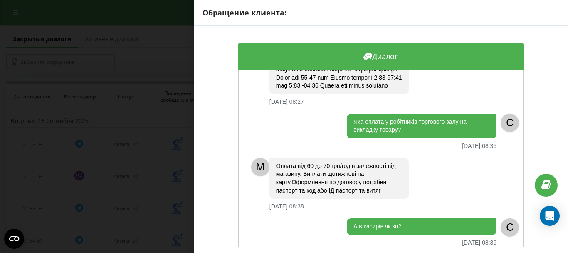
click at [179, 179] on div "Обращение клиента: Диалог Доброго вечора [DATE] 21:06 C M [PERSON_NAME] день! Д…" at bounding box center [284, 126] width 568 height 253
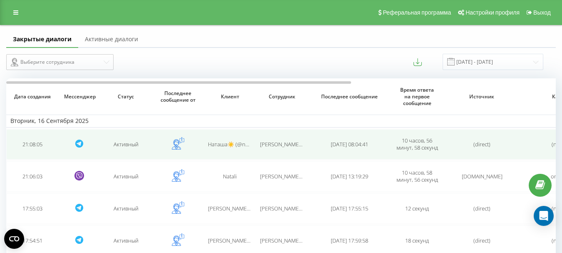
click at [282, 144] on span "[PERSON_NAME] [PERSON_NAME]" at bounding box center [301, 143] width 82 height 7
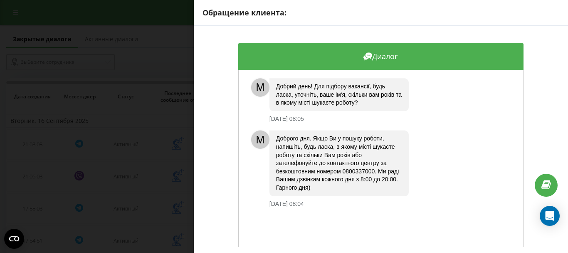
click at [171, 149] on div "Обращение клиента: Диалог M Добрий день! Для підбору вакансії, будь ласка, уточ…" at bounding box center [284, 126] width 568 height 253
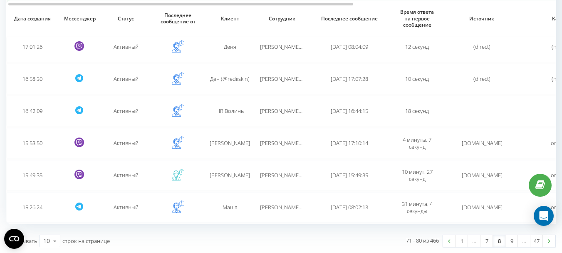
scroll to position [226, 0]
click at [489, 238] on link "7" at bounding box center [486, 240] width 12 height 12
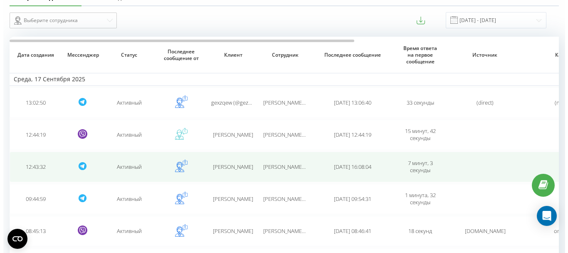
scroll to position [83, 0]
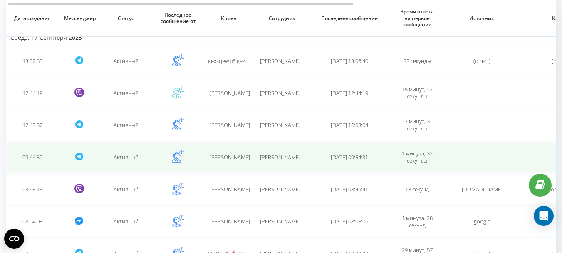
click at [285, 158] on span "[PERSON_NAME] [PERSON_NAME]" at bounding box center [301, 156] width 82 height 7
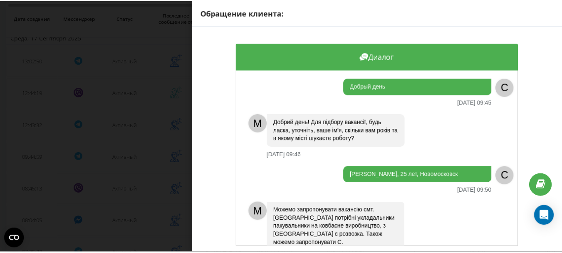
scroll to position [41, 0]
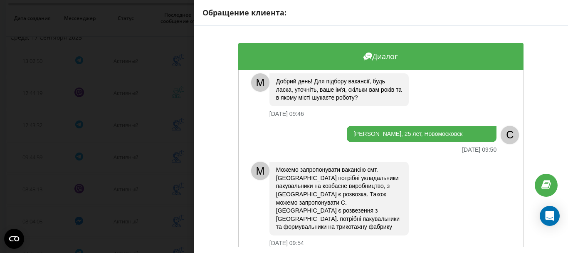
click at [151, 157] on div "Обращение клиента: Диалог Добрый день [DATE] 09:45 C M Добрий день! Для підбору…" at bounding box center [284, 126] width 568 height 253
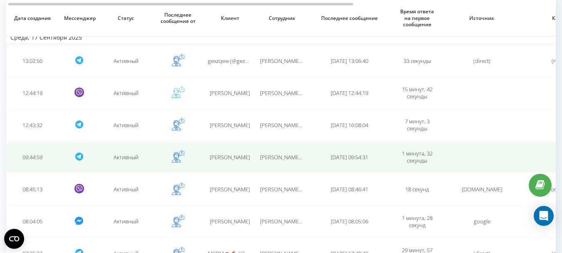
click at [270, 158] on span "[PERSON_NAME] [PERSON_NAME]" at bounding box center [301, 156] width 82 height 7
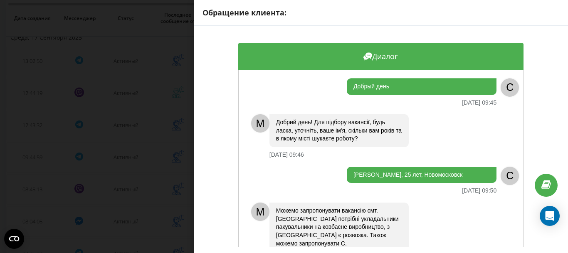
click at [126, 160] on div "Обращение клиента: Диалог Добрый день [DATE] 09:45 C M Добрий день! Для підбору…" at bounding box center [284, 126] width 568 height 253
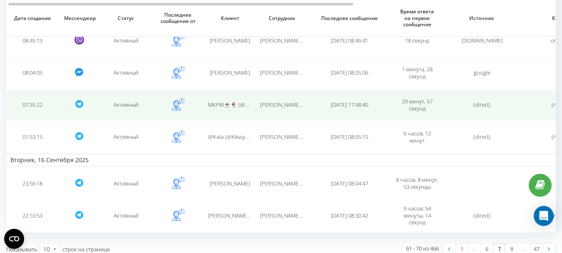
scroll to position [240, 0]
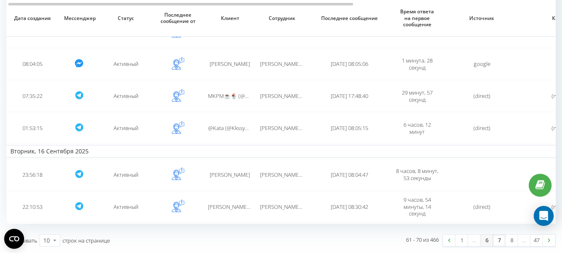
click at [485, 241] on link "6" at bounding box center [486, 240] width 12 height 12
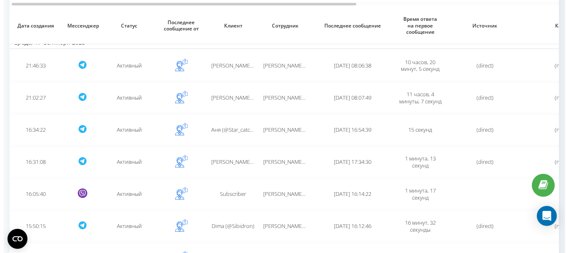
scroll to position [166, 0]
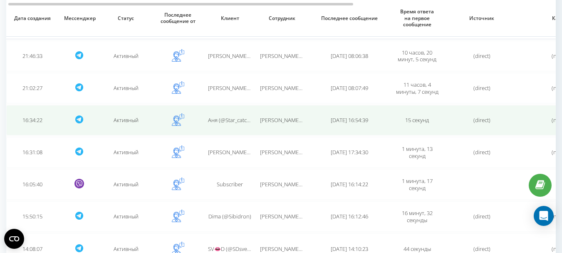
click at [335, 119] on span "[DATE] 16:54:39" at bounding box center [349, 119] width 37 height 7
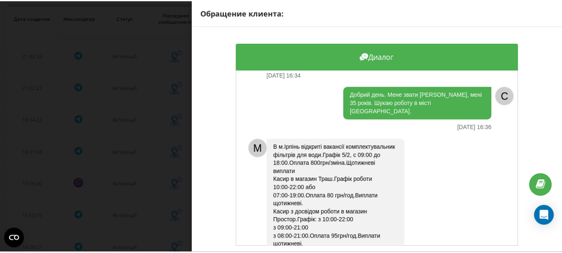
scroll to position [83, 0]
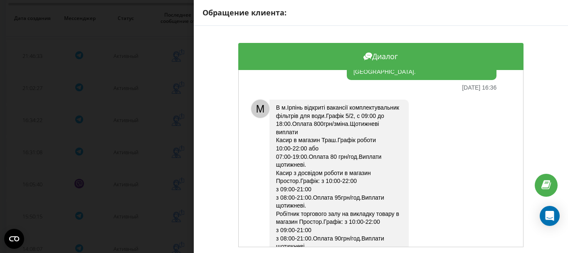
click at [153, 140] on div "Обращение клиента: Диалог M Добрий день! Для підбору вакансії, будь ласка, уточ…" at bounding box center [284, 126] width 568 height 253
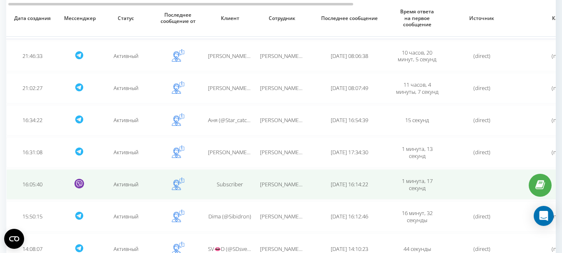
click at [285, 183] on span "Ушенко Андрій" at bounding box center [301, 183] width 82 height 7
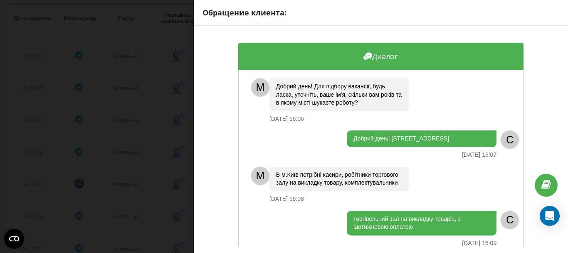
click at [137, 168] on div "Обращение клиента: Диалог M Добрий день! Для підбору вакансії, будь ласка, уточ…" at bounding box center [284, 126] width 568 height 253
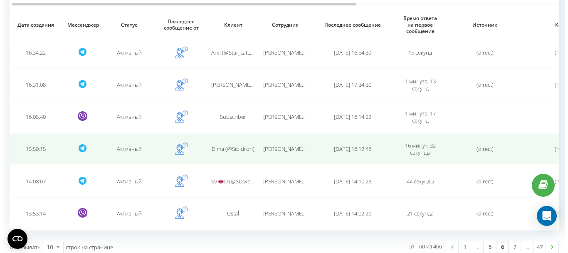
scroll to position [240, 0]
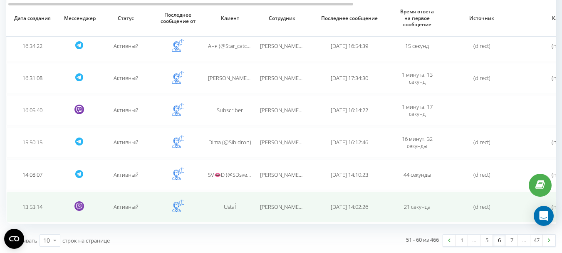
click at [282, 207] on span "Ушенко Андрій" at bounding box center [301, 206] width 82 height 7
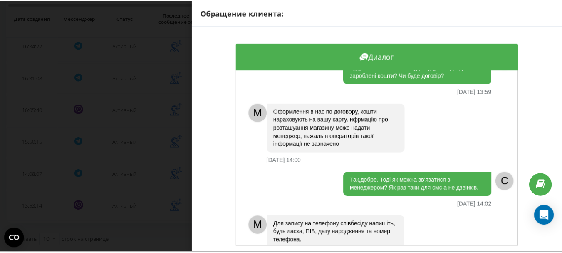
scroll to position [250, 0]
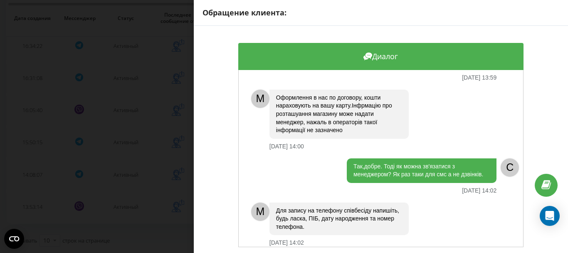
click at [145, 146] on div "Обращение клиента: Диалог Доброй день 17.09.2025 13:53 C M Добрий день! Для під…" at bounding box center [284, 126] width 568 height 253
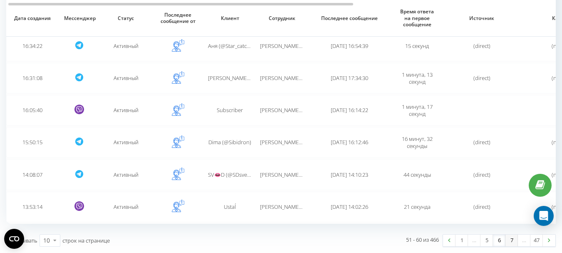
click at [511, 240] on link "7" at bounding box center [511, 240] width 12 height 12
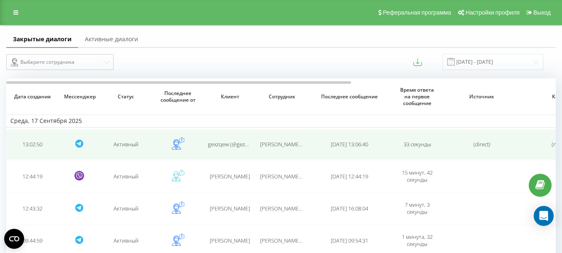
click at [350, 142] on span "2025-09-17 13:06:40" at bounding box center [349, 143] width 37 height 7
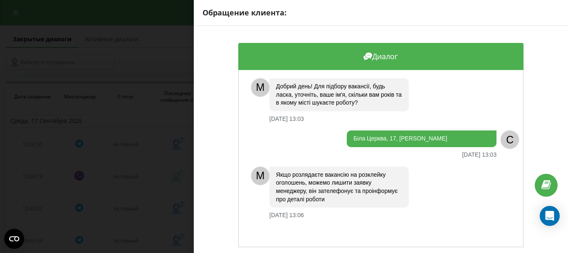
click at [137, 144] on div "Обращение клиента: Диалог M Добрий день! Для підбору вакансії, будь ласка, уточ…" at bounding box center [284, 126] width 568 height 253
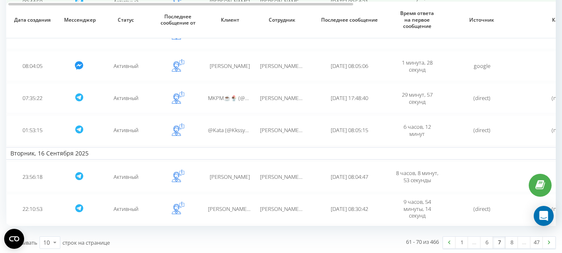
scroll to position [240, 0]
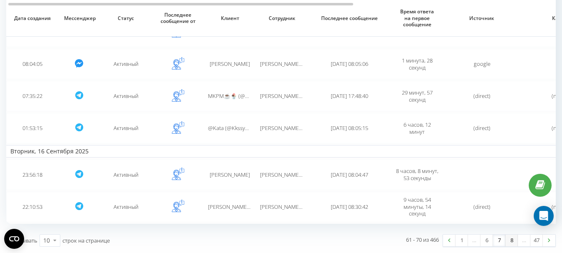
click at [511, 240] on link "8" at bounding box center [511, 240] width 12 height 12
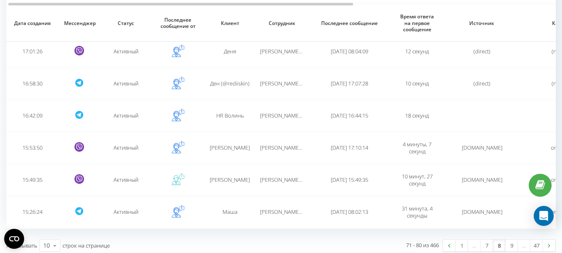
scroll to position [226, 0]
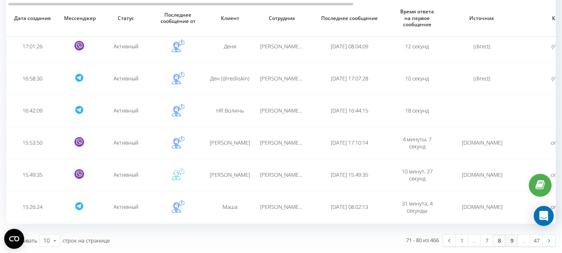
click at [512, 240] on link "9" at bounding box center [511, 240] width 12 height 12
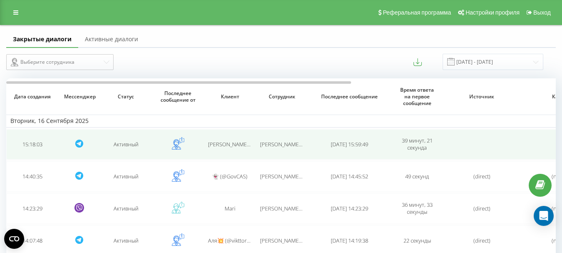
click at [287, 145] on span "Ушенко Андрій" at bounding box center [301, 143] width 82 height 7
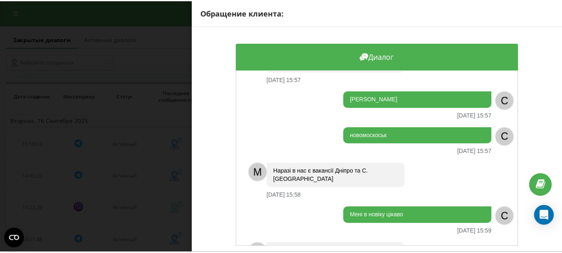
scroll to position [116, 0]
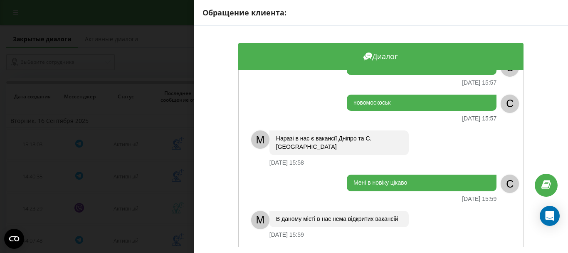
click at [155, 146] on div "Обращение клиента: Диалог Вітаю. Підкажіть по роботі в Новомосковську , що там …" at bounding box center [284, 126] width 568 height 253
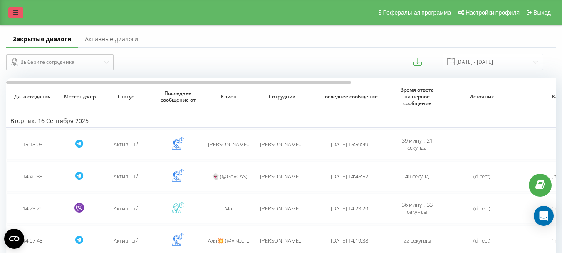
click at [16, 14] on icon at bounding box center [15, 13] width 5 height 6
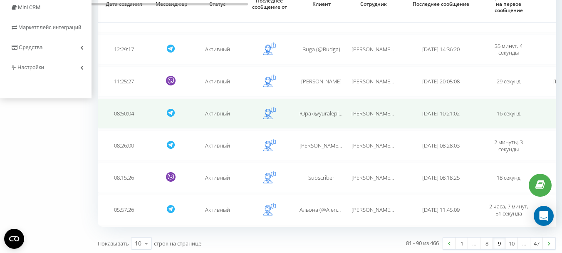
scroll to position [226, 0]
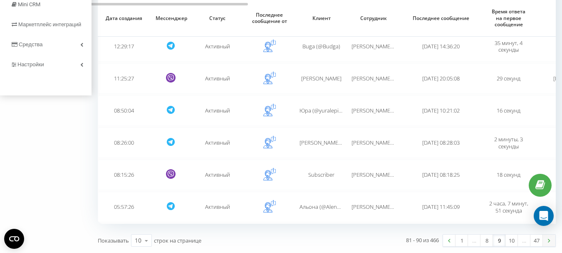
click at [552, 240] on link at bounding box center [549, 240] width 12 height 12
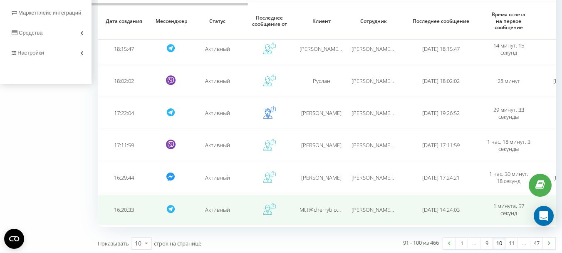
scroll to position [240, 0]
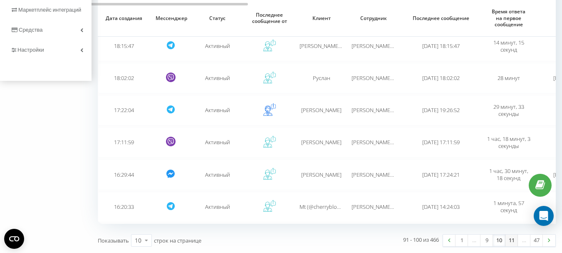
click at [510, 242] on link "11" at bounding box center [511, 240] width 12 height 12
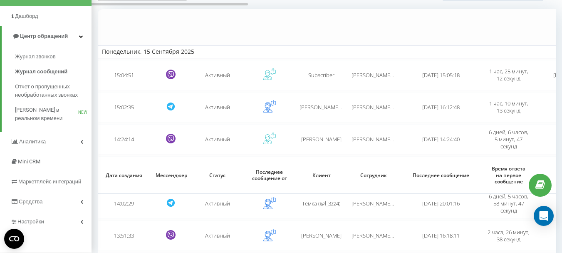
scroll to position [226, 0]
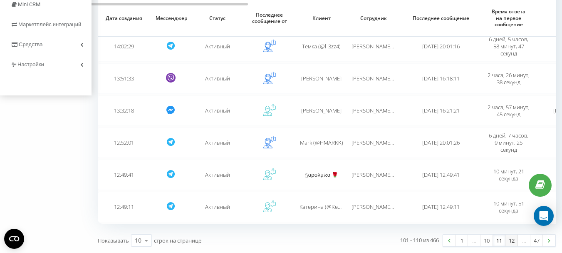
click at [512, 242] on link "12" at bounding box center [511, 240] width 12 height 12
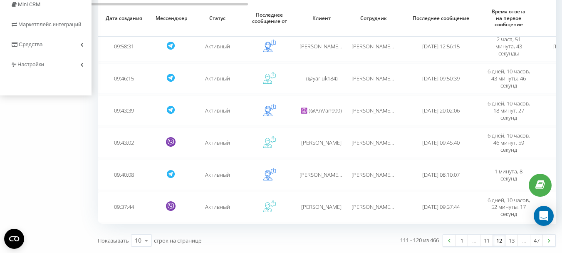
click at [512, 242] on link "13" at bounding box center [511, 240] width 12 height 12
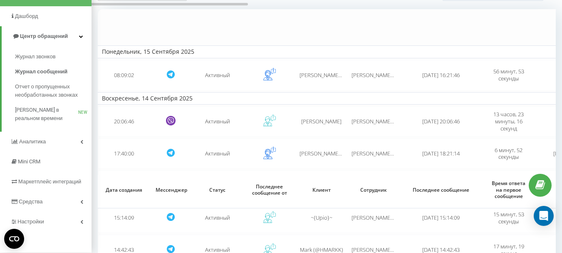
scroll to position [240, 0]
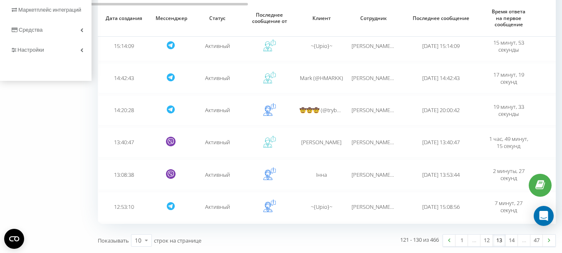
click at [512, 242] on link "14" at bounding box center [511, 240] width 12 height 12
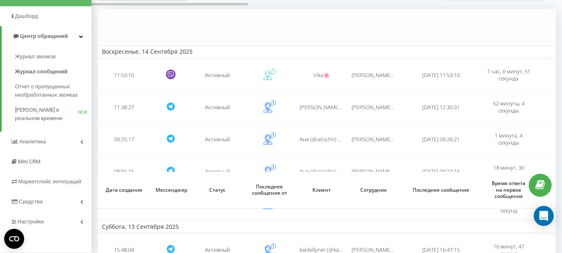
scroll to position [240, 0]
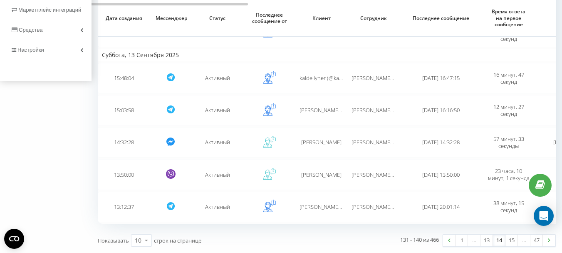
click at [512, 242] on link "15" at bounding box center [511, 240] width 12 height 12
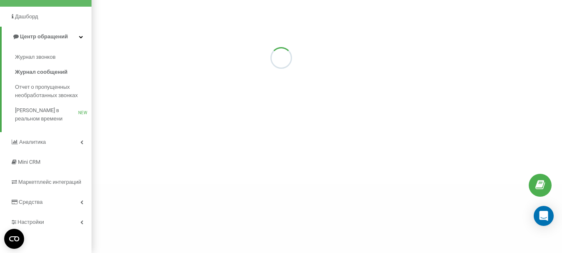
scroll to position [69, 0]
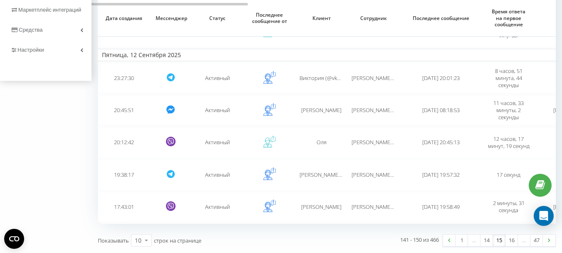
click at [512, 242] on link "16" at bounding box center [511, 240] width 12 height 12
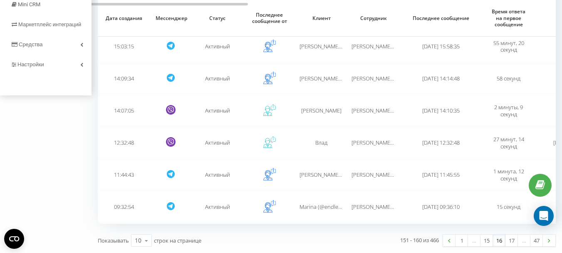
click at [512, 242] on link "17" at bounding box center [511, 240] width 12 height 12
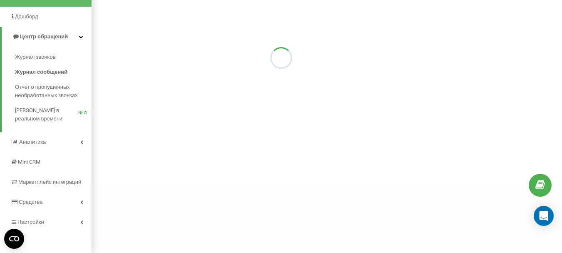
scroll to position [69, 0]
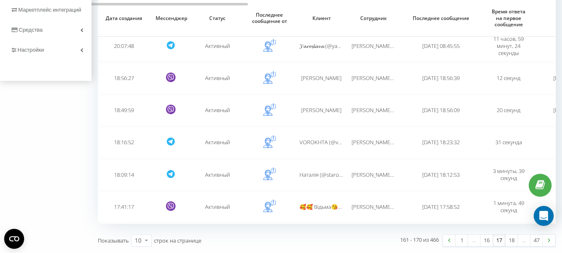
click at [512, 242] on link "18" at bounding box center [511, 240] width 12 height 12
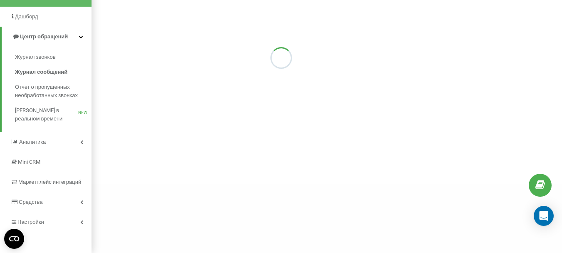
scroll to position [240, 0]
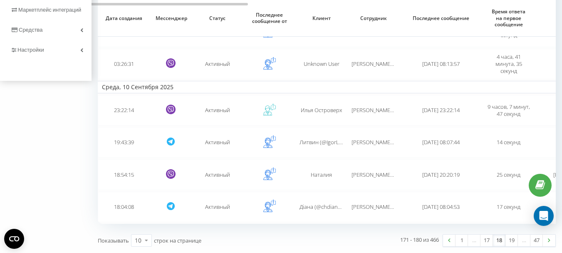
click at [512, 242] on link "19" at bounding box center [511, 240] width 12 height 12
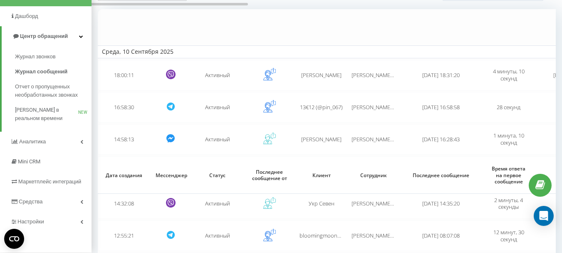
scroll to position [226, 0]
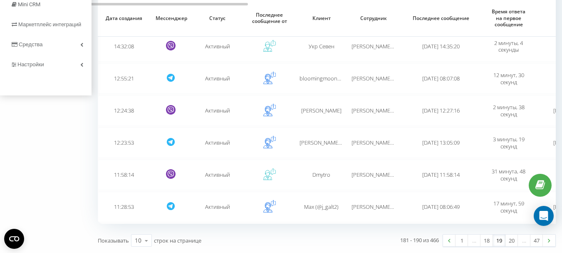
click at [512, 242] on link "20" at bounding box center [511, 240] width 12 height 12
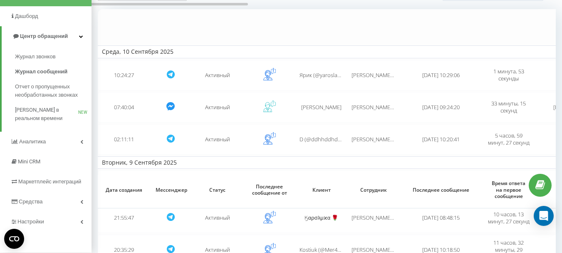
scroll to position [240, 0]
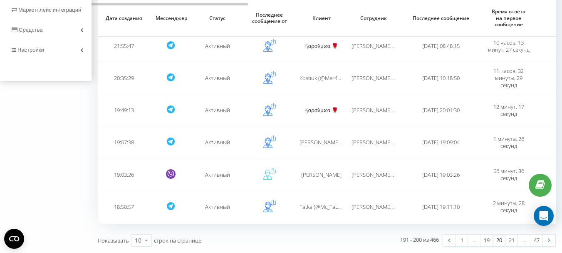
click at [512, 242] on link "21" at bounding box center [511, 240] width 12 height 12
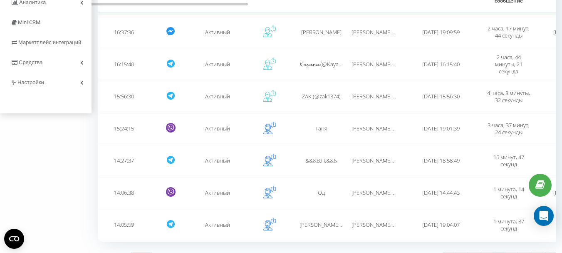
scroll to position [226, 0]
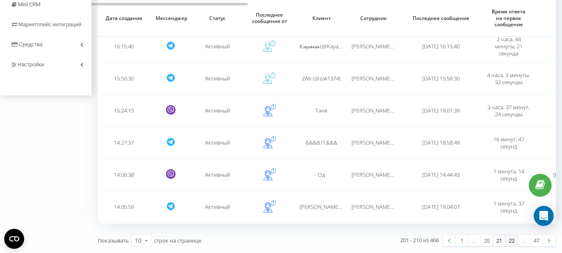
click at [512, 241] on link "22" at bounding box center [511, 240] width 12 height 12
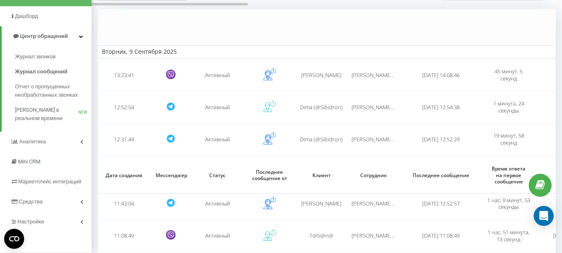
scroll to position [226, 0]
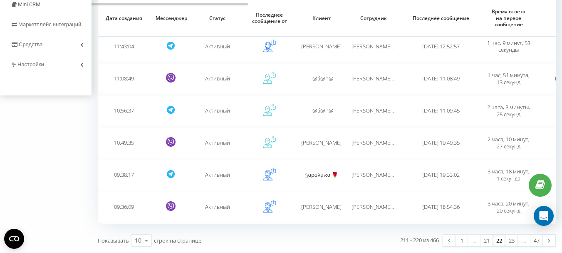
click at [512, 241] on link "23" at bounding box center [511, 240] width 12 height 12
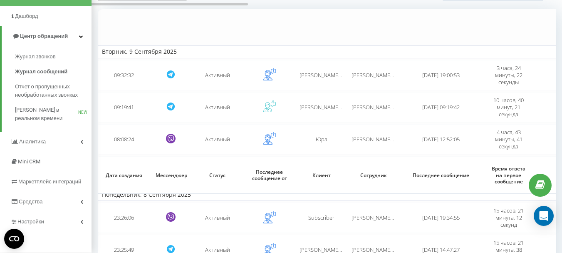
scroll to position [226, 0]
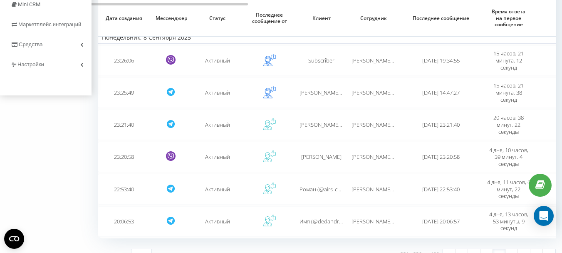
click at [512, 241] on div "Закрытые диалоги Активные диалоги Выберите сотрудника 22.08.2025 - 22.09.2025 Д…" at bounding box center [327, 35] width 458 height 461
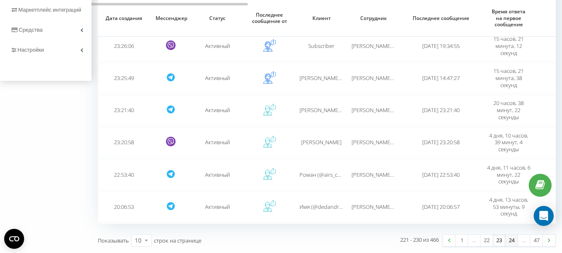
click at [510, 241] on link "24" at bounding box center [511, 240] width 12 height 12
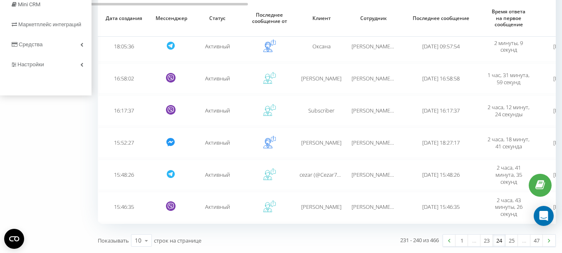
click at [510, 241] on link "25" at bounding box center [511, 240] width 12 height 12
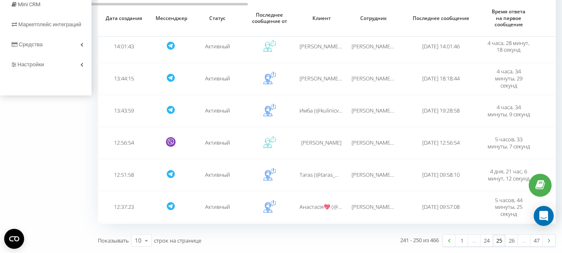
click at [510, 241] on link "26" at bounding box center [511, 240] width 12 height 12
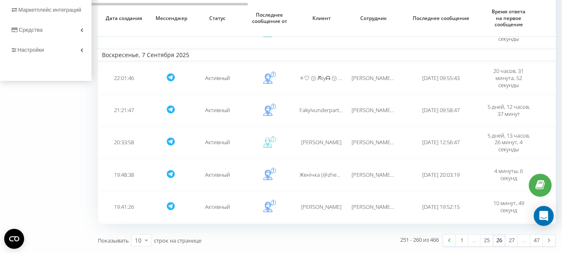
click at [510, 241] on link "27" at bounding box center [511, 240] width 12 height 12
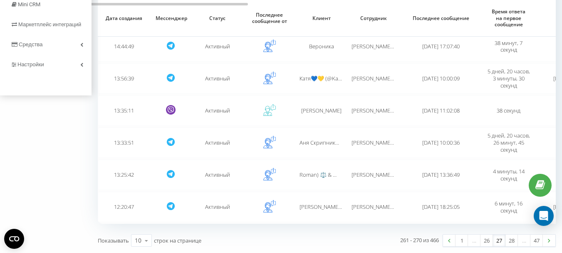
click at [510, 241] on link "28" at bounding box center [511, 240] width 12 height 12
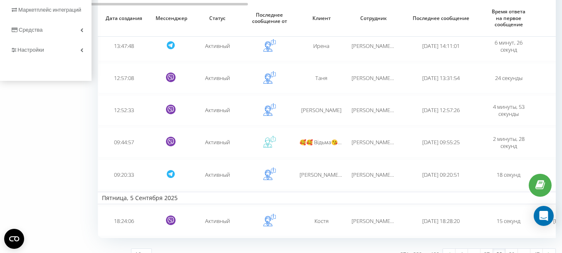
click at [510, 241] on div "Закрытые диалоги Активные диалоги Выберите сотрудника 22.08.2025 - 22.09.2025 Д…" at bounding box center [327, 28] width 458 height 475
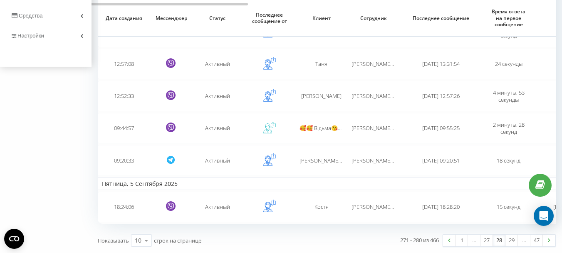
click at [510, 241] on link "29" at bounding box center [511, 240] width 12 height 12
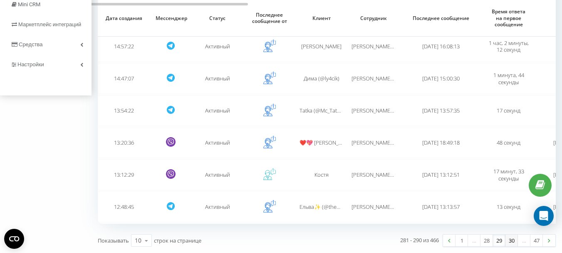
click at [510, 239] on link "30" at bounding box center [511, 240] width 12 height 12
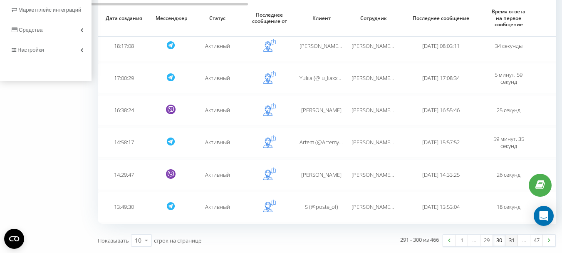
click at [511, 240] on link "31" at bounding box center [511, 240] width 12 height 12
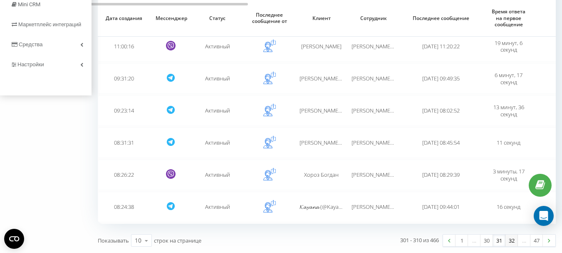
click at [512, 241] on link "32" at bounding box center [511, 240] width 12 height 12
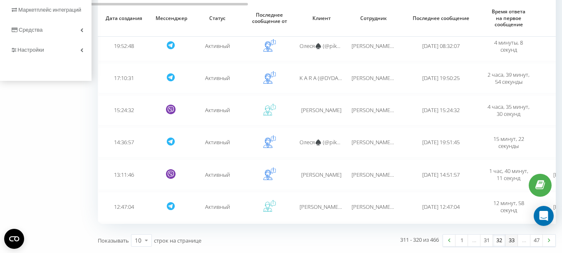
click at [511, 240] on link "33" at bounding box center [511, 240] width 12 height 12
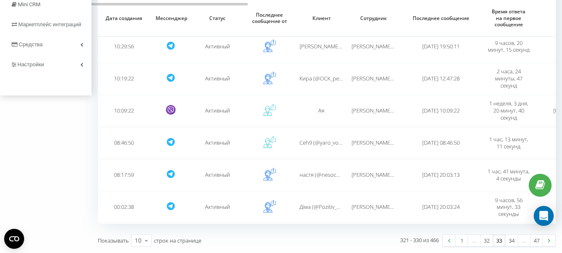
click at [510, 240] on link "34" at bounding box center [511, 240] width 12 height 12
click at [510, 241] on link "35" at bounding box center [511, 240] width 12 height 12
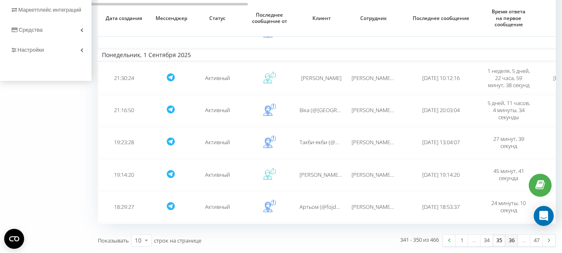
click at [510, 239] on link "36" at bounding box center [511, 240] width 12 height 12
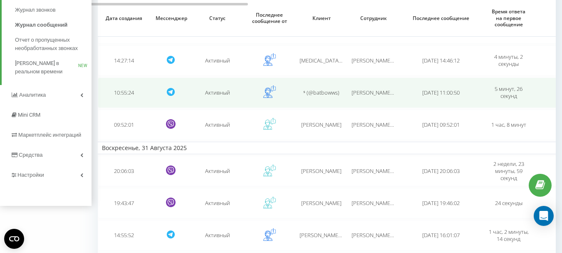
click at [366, 93] on span "Ласкіна Інна Юріївна" at bounding box center [393, 92] width 82 height 7
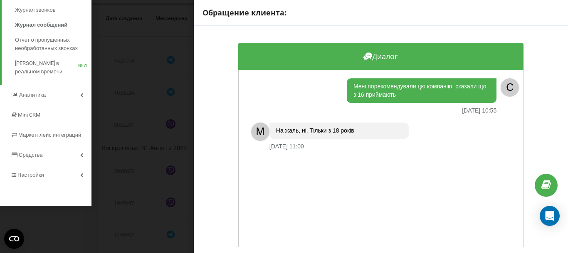
click at [168, 111] on div "Обращение клиента: Диалог Мені порекомендували цю компанію, сказали що з 16 при…" at bounding box center [284, 126] width 568 height 253
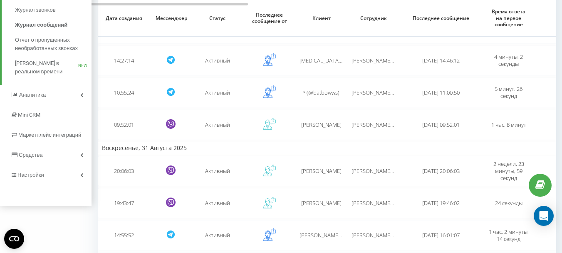
click at [168, 111] on td at bounding box center [171, 124] width 42 height 30
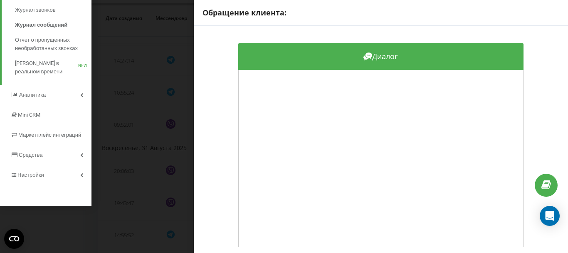
click at [210, 27] on div "Диалог" at bounding box center [381, 145] width 374 height 238
click at [169, 33] on div "Обращение клиента: Диалог" at bounding box center [284, 126] width 568 height 253
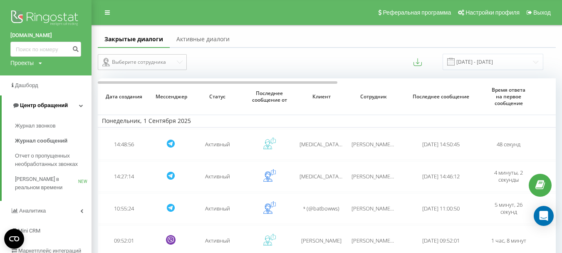
click at [45, 107] on span "Центр обращений" at bounding box center [44, 105] width 48 height 6
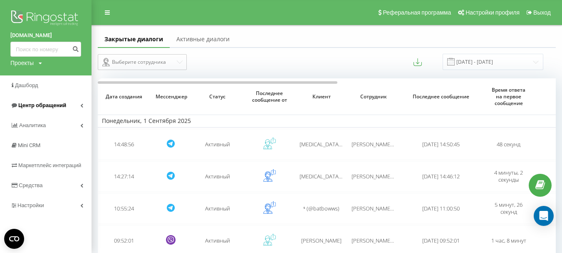
click at [37, 103] on span "Центр обращений" at bounding box center [42, 105] width 48 height 6
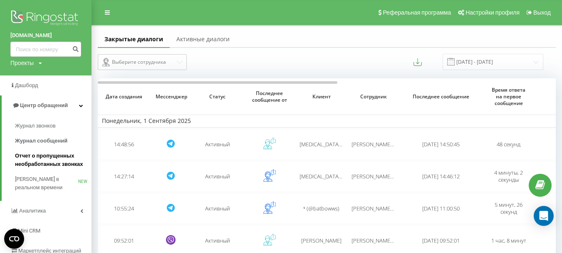
click at [42, 158] on span "Отчет о пропущенных необработанных звонках" at bounding box center [51, 159] width 72 height 17
click at [41, 126] on span "Журнал звонков" at bounding box center [37, 125] width 44 height 8
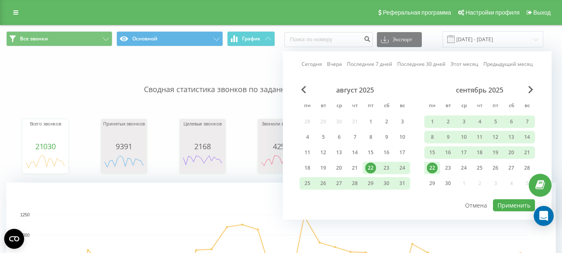
click at [431, 168] on div "22" at bounding box center [432, 167] width 11 height 11
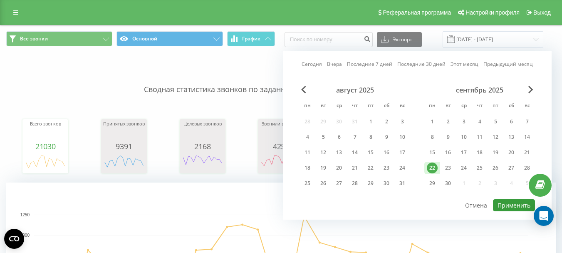
click at [518, 205] on button "Применить" at bounding box center [514, 205] width 42 height 12
type input "[DATE] - [DATE]"
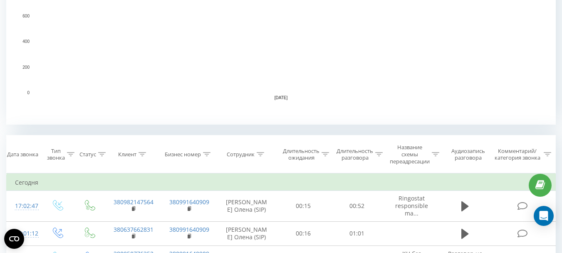
scroll to position [291, 0]
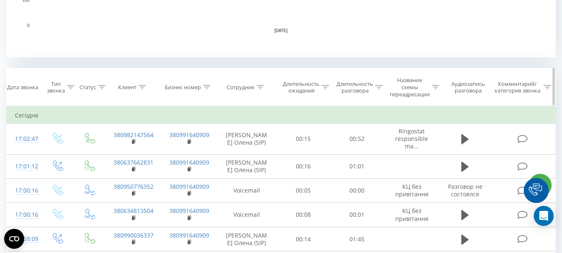
click at [261, 88] on icon at bounding box center [260, 87] width 7 height 4
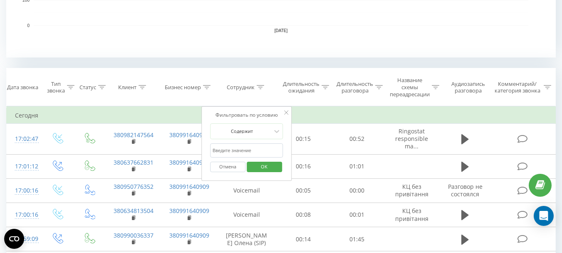
click at [228, 150] on input "text" at bounding box center [246, 150] width 73 height 15
click button "OK" at bounding box center [264, 166] width 35 height 10
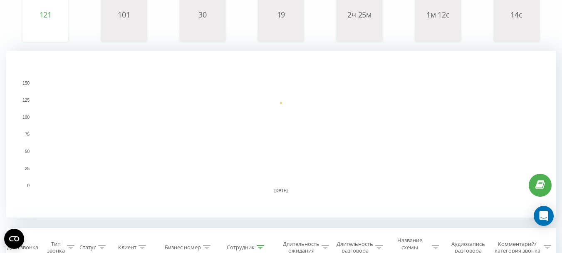
scroll to position [333, 0]
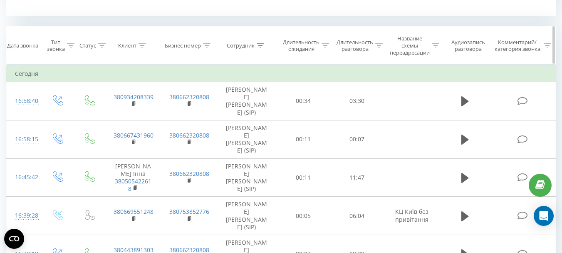
click at [262, 45] on icon at bounding box center [260, 45] width 7 height 4
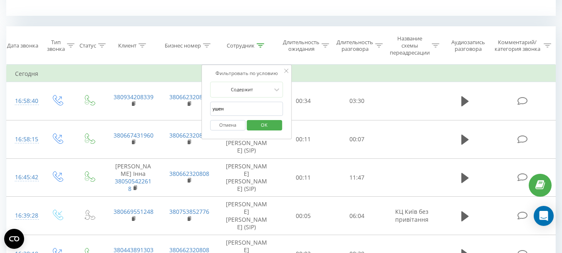
drag, startPoint x: 234, startPoint y: 108, endPoint x: 210, endPoint y: 111, distance: 24.3
click at [210, 111] on div "Фильтровать по условию Содержит ушен Отмена OK" at bounding box center [246, 101] width 91 height 75
type input "резн"
click button "OK" at bounding box center [264, 125] width 35 height 10
